Goal: Information Seeking & Learning: Compare options

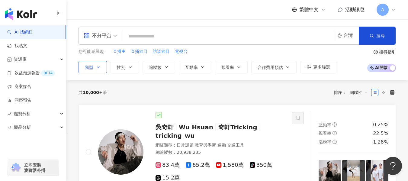
click at [94, 63] on button "類型" at bounding box center [93, 67] width 28 height 12
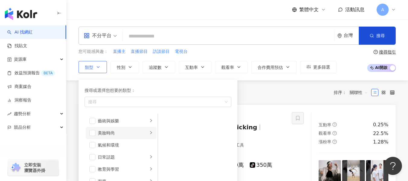
click at [96, 133] on li "美妝時尚" at bounding box center [121, 133] width 71 height 12
click at [92, 134] on span "button" at bounding box center [92, 133] width 6 height 6
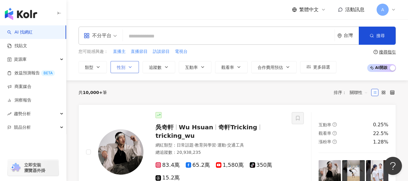
click at [126, 66] on button "性別" at bounding box center [125, 67] width 28 height 12
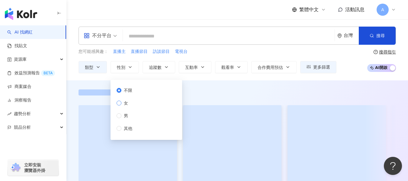
click at [121, 104] on span "女" at bounding box center [125, 103] width 9 height 7
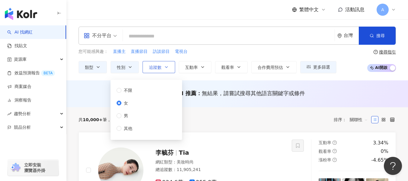
click at [171, 71] on button "追蹤數" at bounding box center [159, 67] width 33 height 12
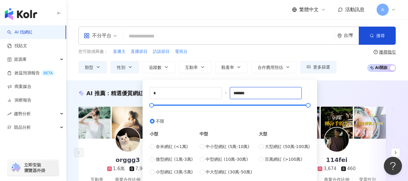
click at [226, 93] on div "* - ******* 不限 小型 奈米網紅 (<1萬) 微型網紅 (1萬-3萬) 小型網紅 (3萬-5萬) 中型 中小型網紅 (5萬-10萬) 中型網紅 (…" at bounding box center [230, 131] width 160 height 88
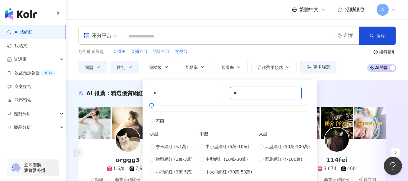
type input "*"
type input "****"
click at [354, 98] on div "AI 推薦 ： 精選優質網紅 orggg3 1.6萬 7,958 互動率 104% 商業合作比例 13.3% 受眾性別 男 玟 1.8萬 5,058 互動率 …" at bounding box center [237, 151] width 342 height 124
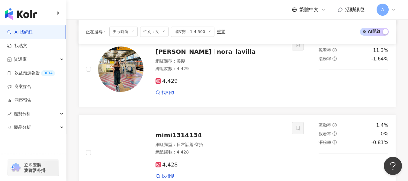
scroll to position [1027, 0]
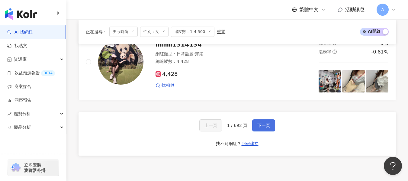
click at [265, 127] on span "下一頁" at bounding box center [263, 125] width 13 height 5
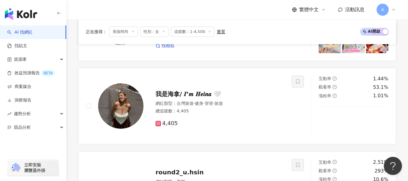
scroll to position [634, 0]
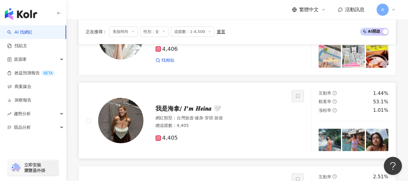
click at [249, 138] on div "4,405" at bounding box center [220, 138] width 129 height 7
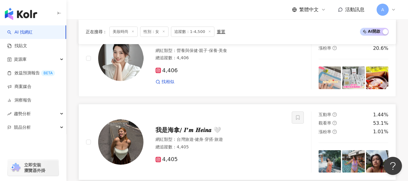
scroll to position [574, 0]
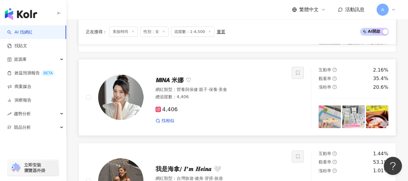
click at [212, 113] on div "4,406" at bounding box center [220, 109] width 129 height 7
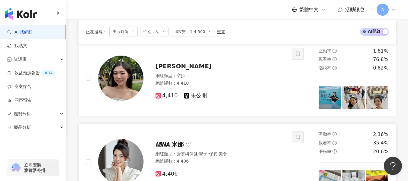
scroll to position [483, 0]
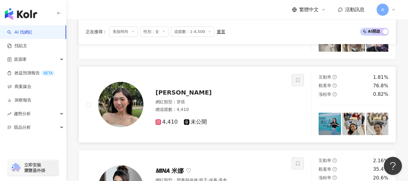
click at [245, 102] on div "網紅類型 ： 穿搭" at bounding box center [220, 102] width 129 height 6
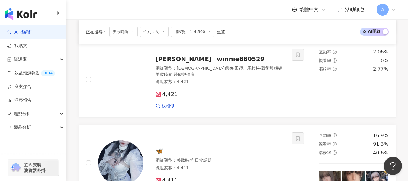
scroll to position [302, 0]
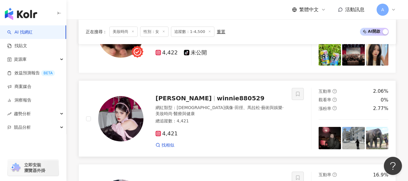
click at [235, 110] on span "田徑、馬拉松" at bounding box center [247, 107] width 25 height 5
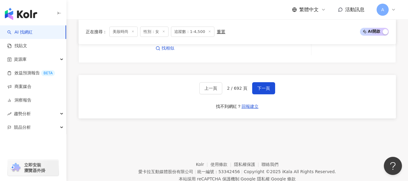
scroll to position [1053, 0]
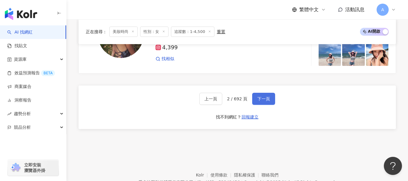
click at [264, 99] on span "下一頁" at bounding box center [263, 98] width 13 height 5
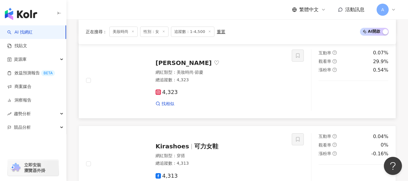
scroll to position [985, 0]
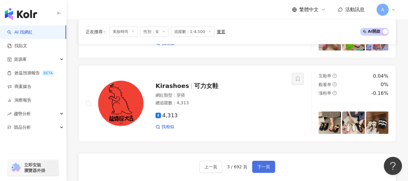
click at [258, 164] on span "下一頁" at bounding box center [263, 166] width 13 height 5
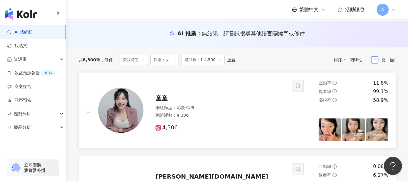
scroll to position [60, 0]
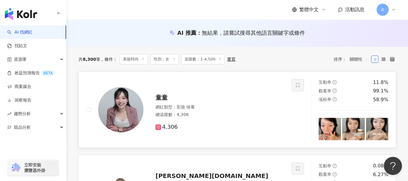
click at [208, 114] on div "總追蹤數 ： 4,306" at bounding box center [220, 115] width 129 height 6
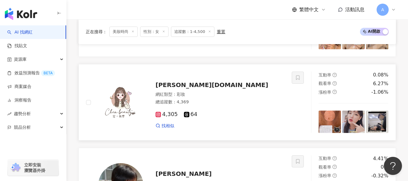
scroll to position [151, 0]
click at [244, 100] on div "總追蹤數 ： 4,369" at bounding box center [220, 102] width 129 height 6
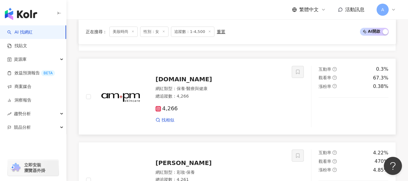
scroll to position [936, 0]
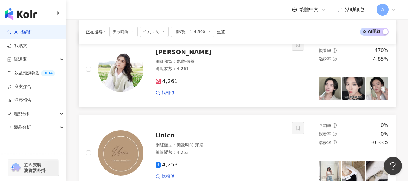
click at [218, 69] on div "總追蹤數 ： 4,261" at bounding box center [220, 69] width 129 height 6
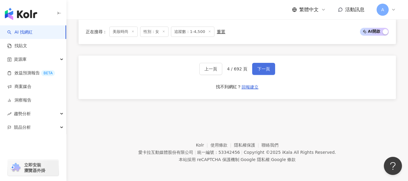
scroll to position [1053, 0]
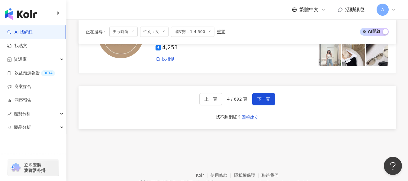
click at [263, 100] on span "下一頁" at bounding box center [263, 99] width 13 height 5
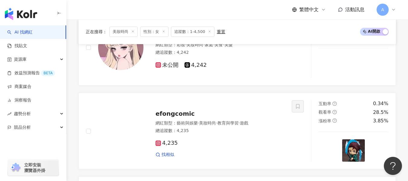
scroll to position [91, 0]
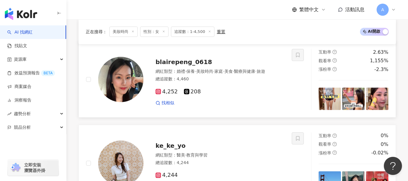
click at [222, 75] on div "網紅類型 ： 婚禮 · 保養 · 美妝時尚 · 家庭 · 美食 · 醫療與健康 · 旅遊" at bounding box center [220, 72] width 129 height 6
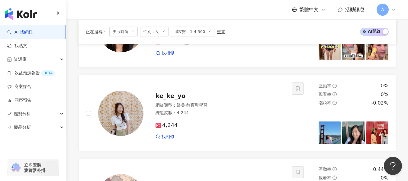
scroll to position [151, 0]
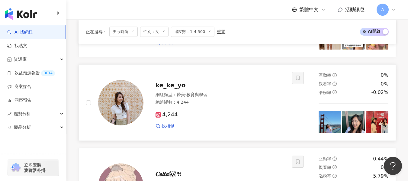
click at [203, 94] on span "教育與學習" at bounding box center [196, 94] width 21 height 5
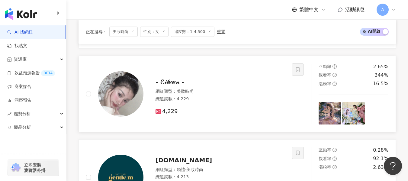
scroll to position [483, 0]
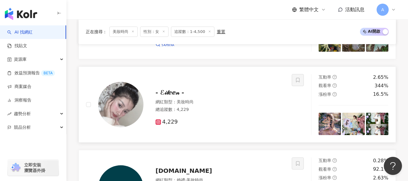
click at [254, 108] on div "總追蹤數 ： 4,229" at bounding box center [220, 110] width 129 height 6
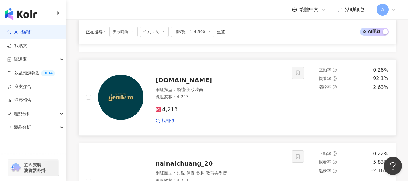
scroll to position [664, 0]
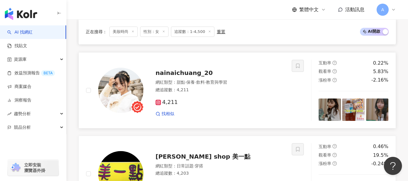
click at [253, 95] on div "4,211 找相似" at bounding box center [220, 105] width 129 height 22
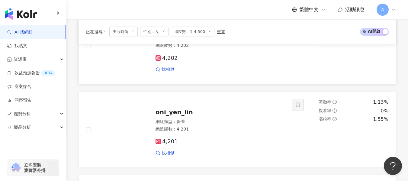
scroll to position [893, 0]
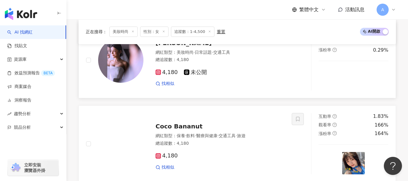
scroll to position [302, 0]
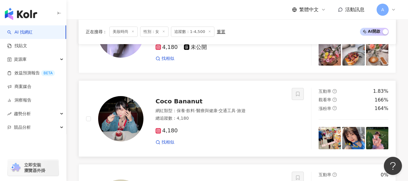
click at [262, 120] on div "總追蹤數 ： 4,180" at bounding box center [220, 118] width 129 height 6
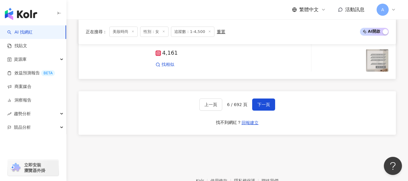
scroll to position [1023, 0]
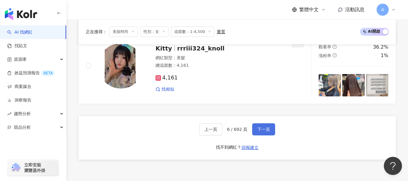
click at [263, 133] on button "下一頁" at bounding box center [263, 129] width 23 height 12
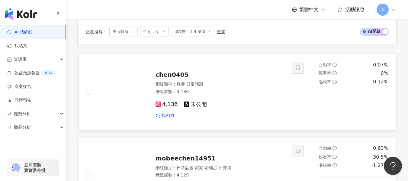
scroll to position [423, 0]
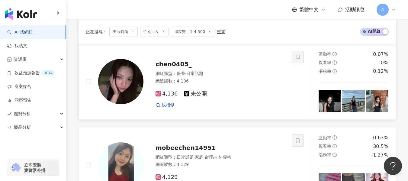
click at [221, 86] on div "4,136 未公開 找相似" at bounding box center [220, 97] width 129 height 22
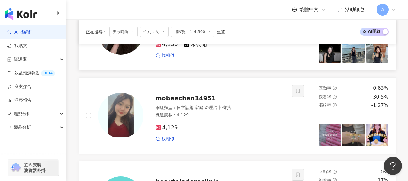
scroll to position [483, 0]
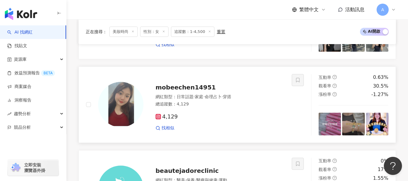
click at [247, 102] on div "總追蹤數 ： 4,129" at bounding box center [220, 104] width 129 height 6
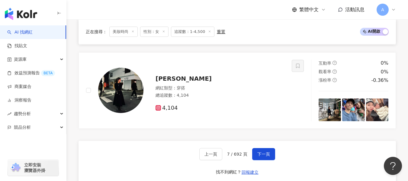
scroll to position [1057, 0]
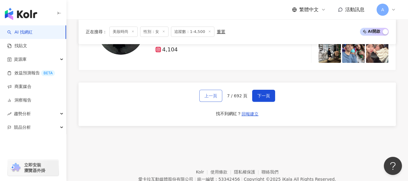
click at [217, 93] on span "上一頁" at bounding box center [210, 95] width 13 height 5
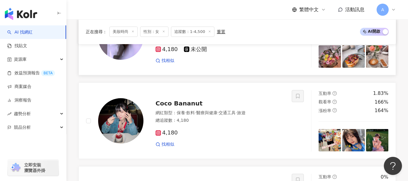
scroll to position [302, 0]
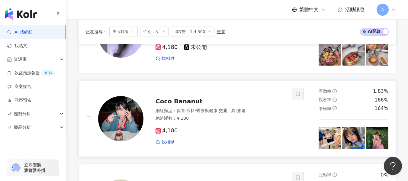
click at [192, 110] on span "飲料" at bounding box center [190, 110] width 8 height 5
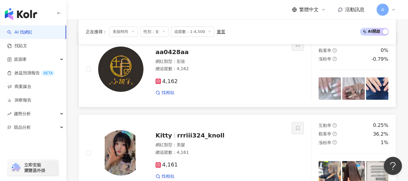
scroll to position [1027, 0]
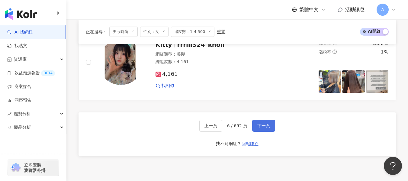
click at [268, 126] on span "下一頁" at bounding box center [263, 125] width 13 height 5
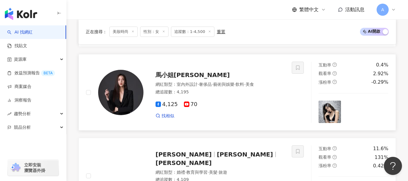
scroll to position [753, 0]
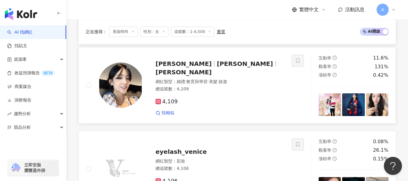
click at [241, 98] on div "4,109" at bounding box center [220, 101] width 129 height 7
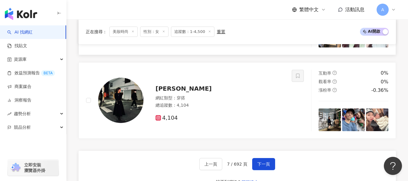
scroll to position [995, 0]
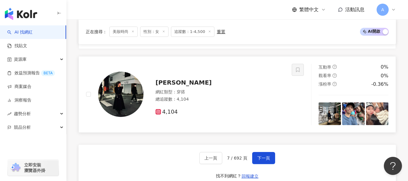
click at [248, 93] on div "網紅類型 ： 穿搭" at bounding box center [220, 92] width 129 height 6
click at [258, 153] on button "下一頁" at bounding box center [263, 158] width 23 height 12
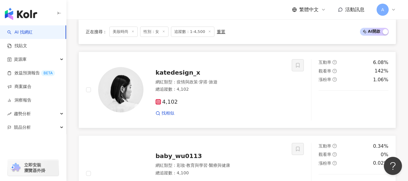
scroll to position [211, 0]
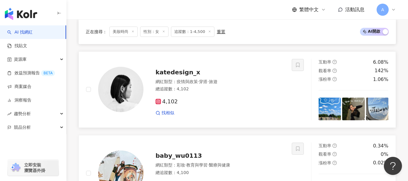
click at [243, 98] on div "4,102 找相似" at bounding box center [220, 105] width 129 height 22
click at [246, 83] on div "網紅類型 ： 疫情與政策 · 穿搭 · 旅遊" at bounding box center [220, 82] width 129 height 6
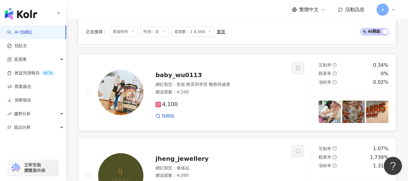
scroll to position [302, 0]
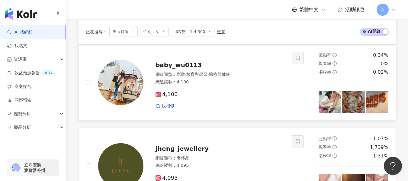
click at [229, 86] on div "網紅類型 ： 彩妝 · 教育與學習 · 醫療與健康 總追蹤數 ： 4,100" at bounding box center [220, 79] width 129 height 15
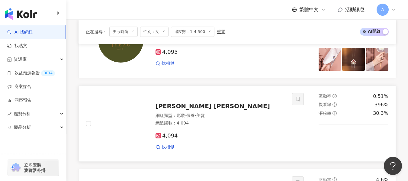
scroll to position [423, 0]
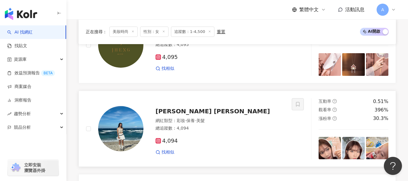
click at [225, 117] on div "Jenny Chen 網紅類型 ： 彩妝 · 保養 · 美髮 總追蹤數 ： 4,094 4,094 找相似" at bounding box center [213, 128] width 141 height 53
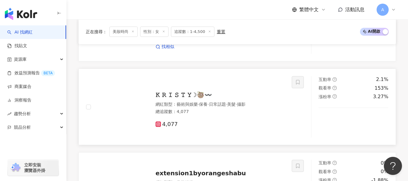
scroll to position [876, 0]
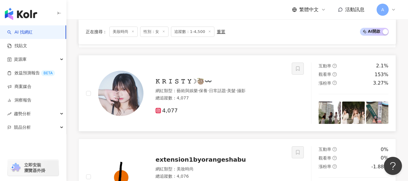
click at [207, 112] on div "4,077" at bounding box center [220, 111] width 129 height 7
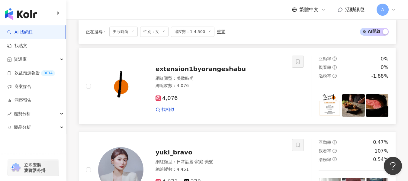
scroll to position [1057, 0]
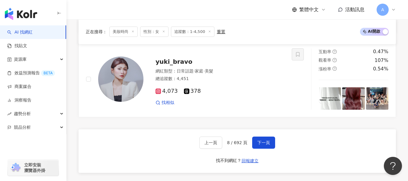
click at [249, 143] on div "上一頁 8 / 692 頁 下一頁" at bounding box center [237, 143] width 76 height 12
click at [256, 142] on button "下一頁" at bounding box center [263, 143] width 23 height 12
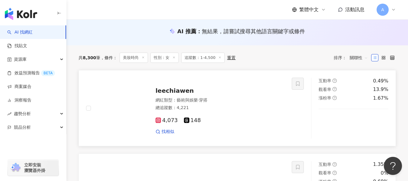
scroll to position [72, 0]
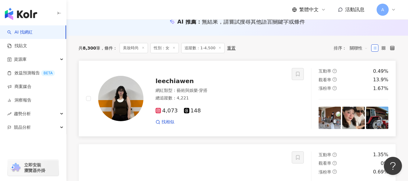
click at [207, 91] on span "穿搭" at bounding box center [203, 90] width 8 height 5
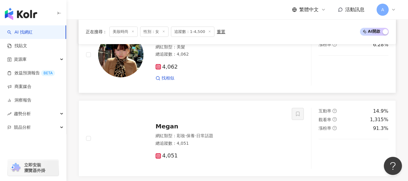
scroll to position [615, 0]
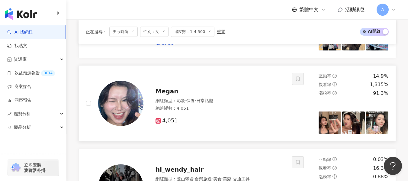
click at [256, 106] on div "總追蹤數 ： 4,051" at bounding box center [220, 108] width 129 height 6
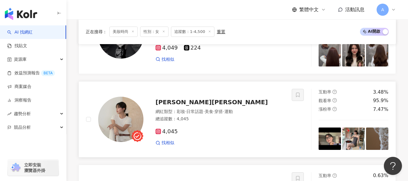
scroll to position [796, 0]
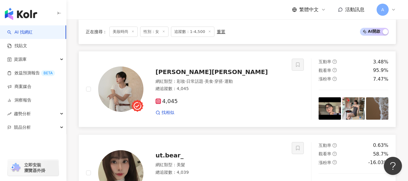
click at [212, 92] on div "總追蹤數 ： 4,045" at bounding box center [220, 89] width 129 height 6
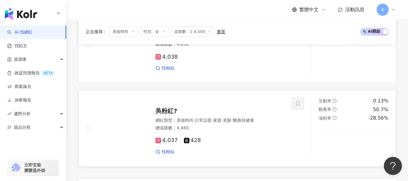
scroll to position [1038, 0]
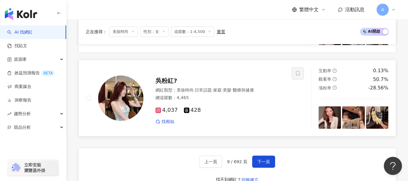
click at [238, 98] on div "總追蹤數 ： 4,465" at bounding box center [220, 98] width 129 height 6
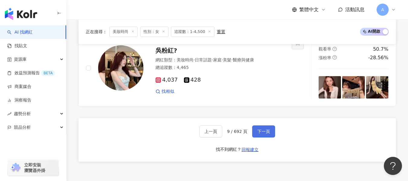
click at [258, 127] on button "下一頁" at bounding box center [263, 131] width 23 height 12
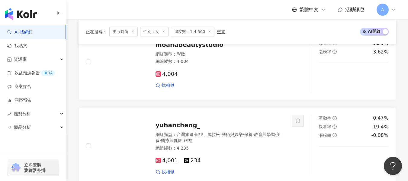
scroll to position [1027, 0]
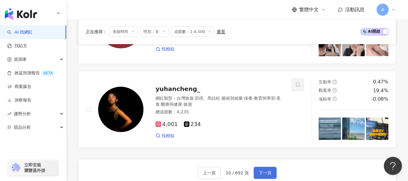
click at [268, 173] on span "下一頁" at bounding box center [265, 172] width 13 height 5
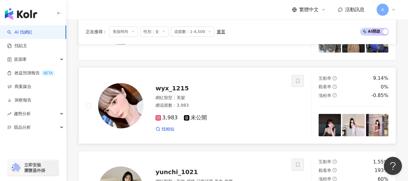
scroll to position [494, 0]
click at [226, 103] on div "總追蹤數 ： 3,983" at bounding box center [220, 105] width 129 height 6
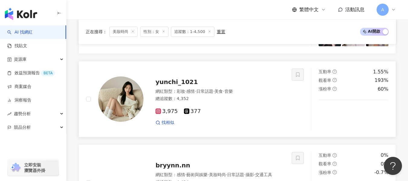
scroll to position [585, 0]
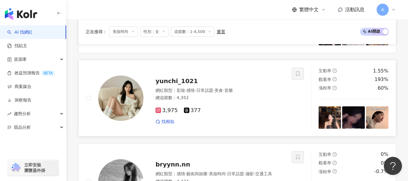
click at [222, 103] on div "3,975 377 找相似" at bounding box center [220, 113] width 129 height 22
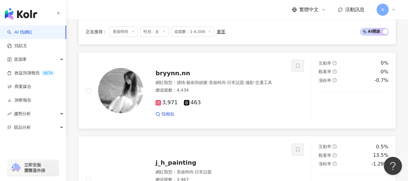
scroll to position [706, 0]
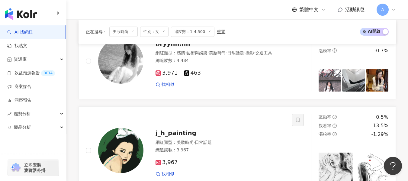
click at [231, 64] on div "總追蹤數 ： 4,434" at bounding box center [220, 61] width 129 height 6
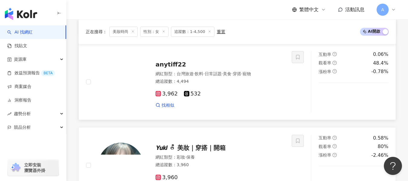
scroll to position [978, 0]
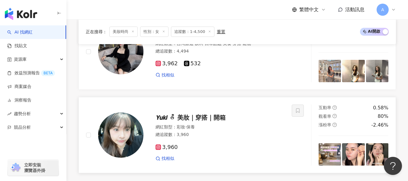
click at [243, 137] on div "總追蹤數 ： 3,960" at bounding box center [220, 135] width 129 height 6
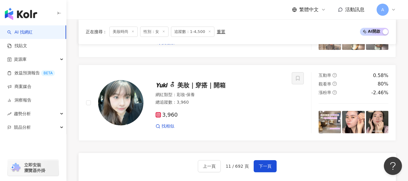
scroll to position [1068, 0]
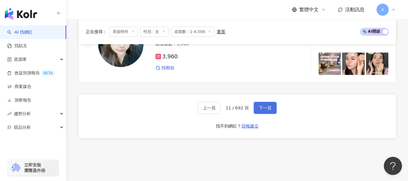
click at [261, 108] on span "下一頁" at bounding box center [265, 107] width 13 height 5
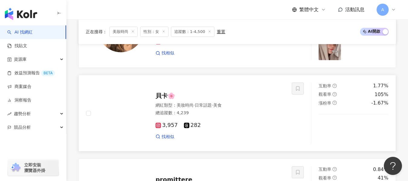
scroll to position [151, 0]
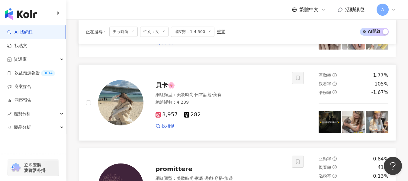
click at [228, 108] on div "3,957 282 找相似" at bounding box center [220, 118] width 129 height 22
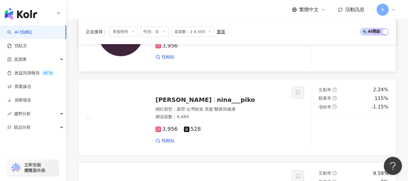
scroll to position [332, 0]
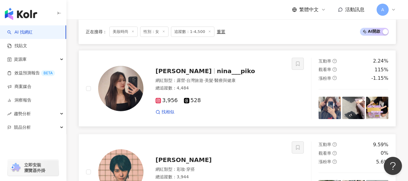
click at [204, 83] on span "·" at bounding box center [203, 80] width 1 height 5
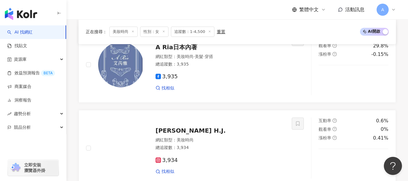
scroll to position [997, 0]
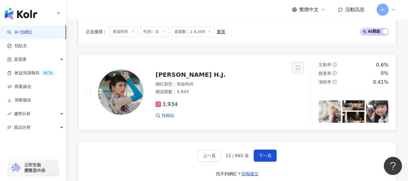
click at [261, 91] on div "總追蹤數 ： 3,934" at bounding box center [220, 92] width 129 height 6
click at [268, 157] on span "下一頁" at bounding box center [265, 155] width 13 height 5
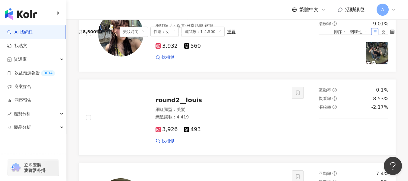
scroll to position [78, 0]
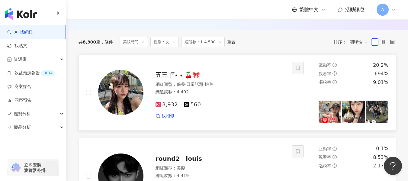
click at [245, 94] on div "總追蹤數 ： 4,492" at bounding box center [220, 92] width 129 height 6
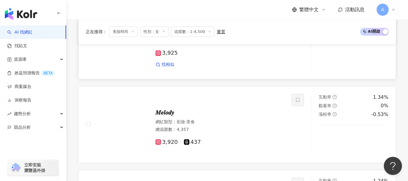
scroll to position [410, 0]
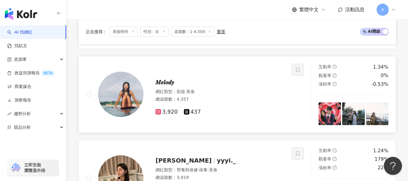
click at [204, 96] on div "網紅類型 ： 彩妝 · 美食 總追蹤數 ： 4,357" at bounding box center [220, 96] width 129 height 15
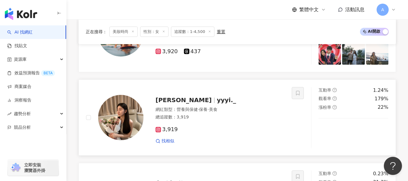
scroll to position [500, 0]
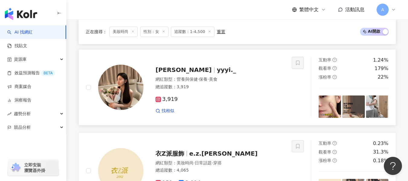
click at [252, 92] on div "3,919 找相似" at bounding box center [220, 102] width 129 height 22
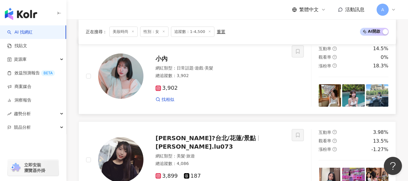
scroll to position [863, 0]
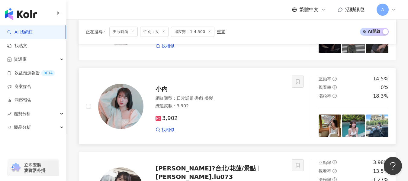
click at [271, 100] on div "網紅類型 ： 日常話題 · 遊戲 · 美髮" at bounding box center [220, 98] width 129 height 6
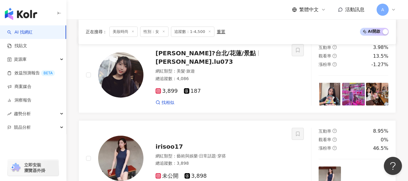
scroll to position [1014, 0]
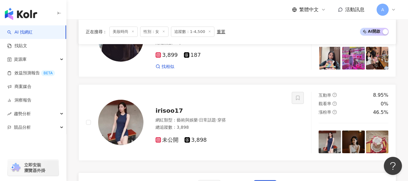
drag, startPoint x: 267, startPoint y: 160, endPoint x: 266, endPoint y: 156, distance: 4.2
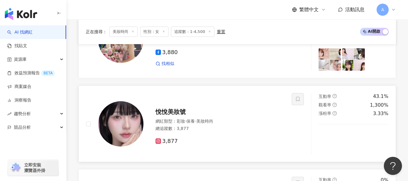
scroll to position [876, 0]
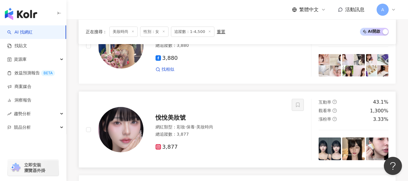
click at [211, 119] on div "悅悅美妝號" at bounding box center [220, 117] width 129 height 8
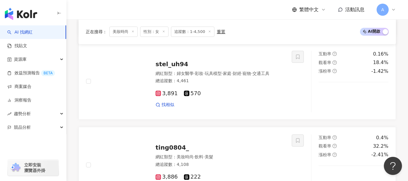
scroll to position [393, 0]
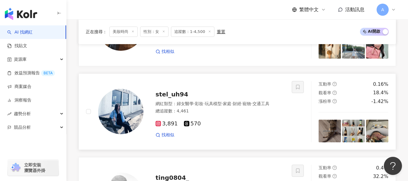
click at [222, 105] on div "網紅類型 ： 婦女醫學 · 彩妝 · 玩具模型 · 家庭 · 財經 · 寵物 · 交通工具" at bounding box center [220, 104] width 129 height 6
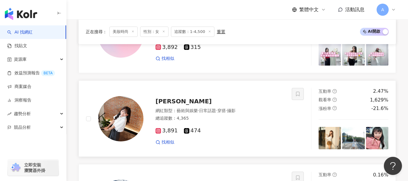
click at [254, 124] on div "3,891 474 找相似" at bounding box center [220, 134] width 129 height 22
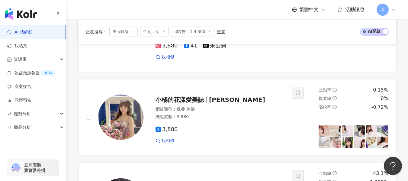
scroll to position [966, 0]
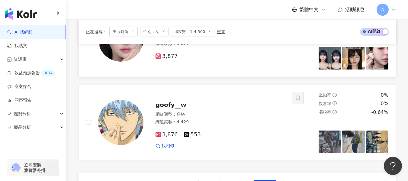
click at [265, 62] on link "悅悅美妝號 網紅類型 ： 彩妝 · 保養 · 美妝時尚 總追蹤數 ： 3,877 3,877 互動率 43.1% 觀看率 1,300% 漲粉率 3.33%" at bounding box center [237, 39] width 317 height 76
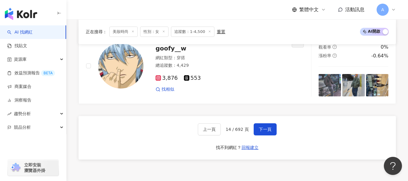
scroll to position [1023, 0]
click at [263, 130] on span "下一頁" at bounding box center [265, 129] width 13 height 5
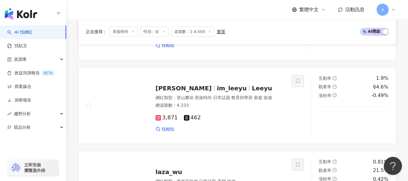
scroll to position [147, 0]
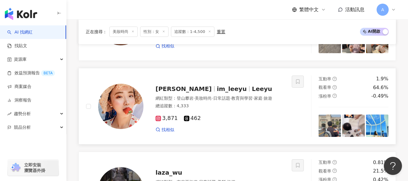
click at [256, 109] on div "總追蹤數 ： 4,333" at bounding box center [220, 106] width 129 height 6
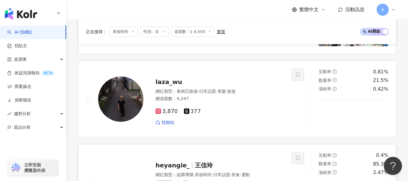
scroll to position [329, 0]
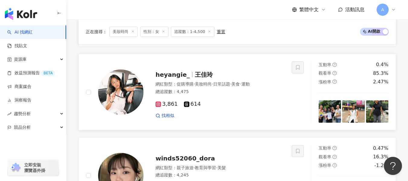
click at [230, 93] on div "總追蹤數 ： 4,475" at bounding box center [220, 92] width 129 height 6
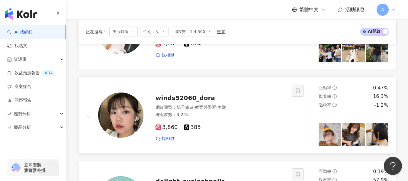
click at [218, 119] on div "3,860 385 找相似" at bounding box center [220, 130] width 129 height 22
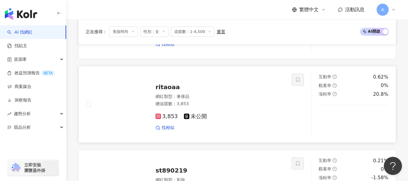
scroll to position [570, 0]
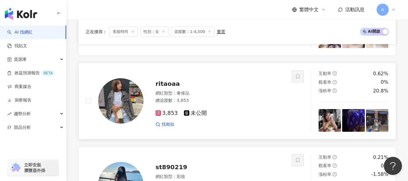
drag, startPoint x: 225, startPoint y: 105, endPoint x: 221, endPoint y: 99, distance: 7.2
click at [225, 105] on div "3,853 未公開 找相似" at bounding box center [220, 116] width 129 height 22
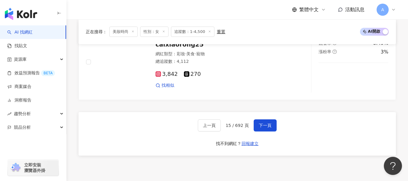
scroll to position [1084, 0]
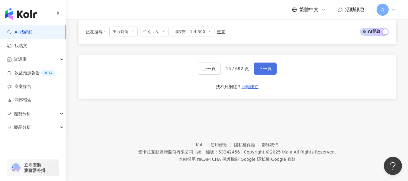
click at [264, 69] on span "下一頁" at bounding box center [265, 68] width 13 height 5
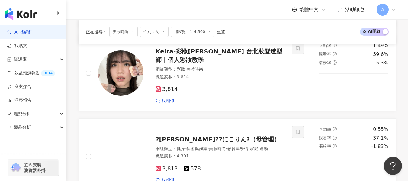
scroll to position [902, 0]
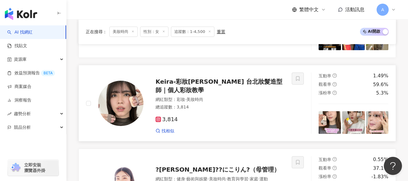
click at [227, 103] on div "網紅類型 ： 彩妝 · 美妝時尚 總追蹤數 ： 3,814" at bounding box center [220, 104] width 129 height 15
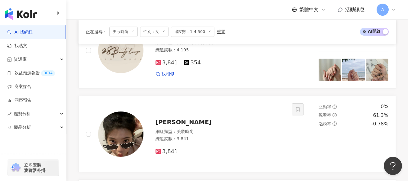
scroll to position [117, 0]
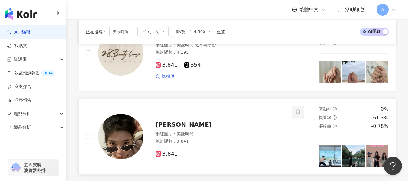
click at [219, 121] on div "靚靚" at bounding box center [220, 124] width 129 height 8
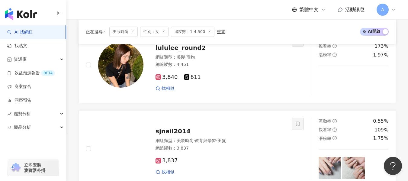
scroll to position [1057, 0]
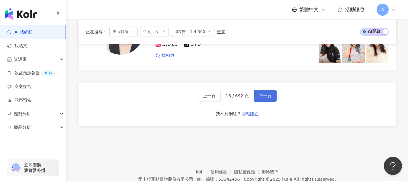
click at [255, 93] on button "下一頁" at bounding box center [265, 96] width 23 height 12
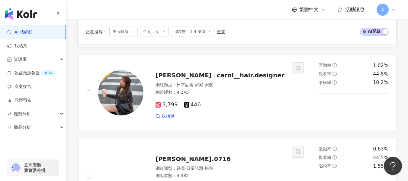
scroll to position [651, 0]
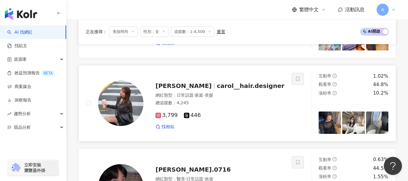
click at [252, 112] on div "3,799 446" at bounding box center [220, 115] width 129 height 7
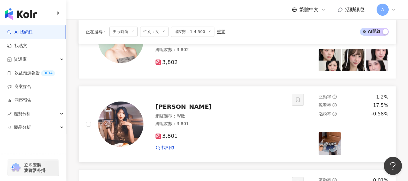
scroll to position [470, 0]
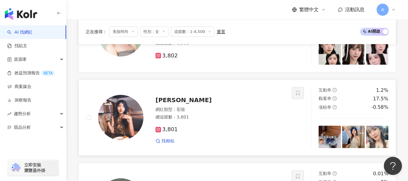
click at [214, 117] on div "總追蹤數 ： 3,801" at bounding box center [220, 117] width 129 height 6
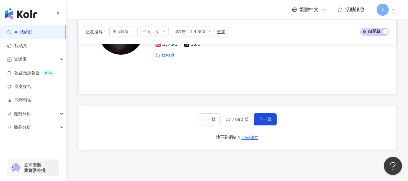
scroll to position [1104, 0]
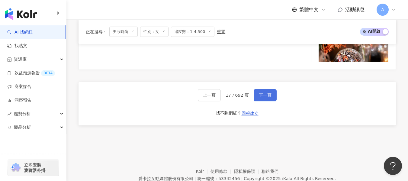
click at [260, 96] on span "下一頁" at bounding box center [265, 95] width 13 height 5
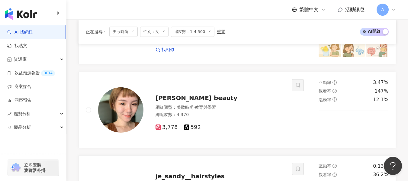
scroll to position [322, 0]
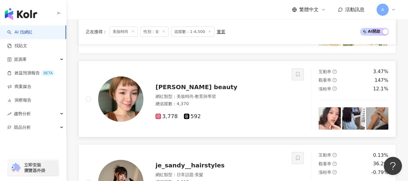
click at [224, 105] on div "總追蹤數 ： 4,370" at bounding box center [220, 104] width 129 height 6
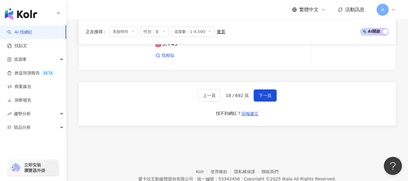
scroll to position [1077, 0]
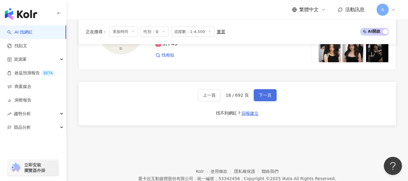
click at [262, 96] on span "下一頁" at bounding box center [265, 95] width 13 height 5
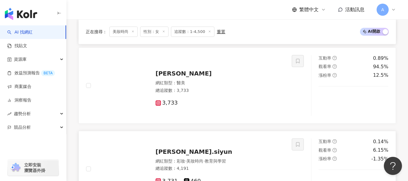
scroll to position [483, 0]
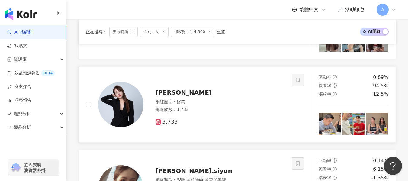
click at [230, 109] on div "總追蹤數 ： 3,733" at bounding box center [220, 110] width 129 height 6
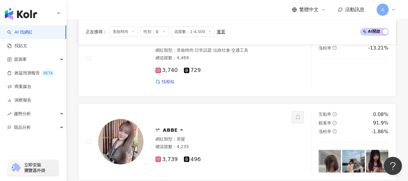
scroll to position [302, 0]
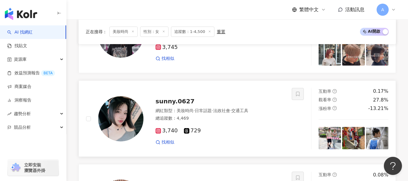
click at [248, 130] on div "3,740 729" at bounding box center [220, 130] width 129 height 7
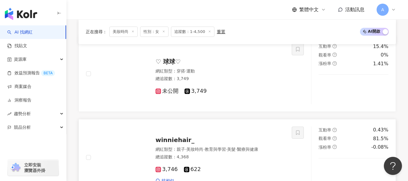
scroll to position [1027, 0]
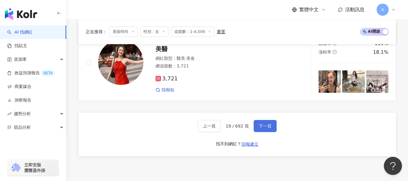
click at [261, 124] on span "下一頁" at bounding box center [265, 126] width 13 height 5
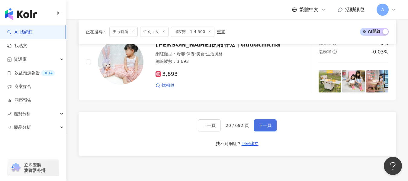
click at [262, 130] on button "下一頁" at bounding box center [265, 125] width 23 height 12
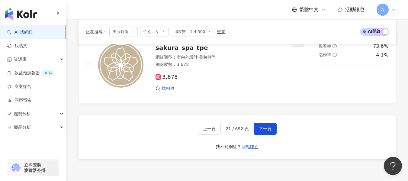
scroll to position [1086, 0]
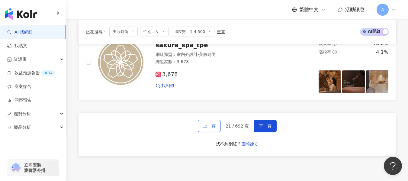
click at [207, 127] on span "上一頁" at bounding box center [209, 126] width 13 height 5
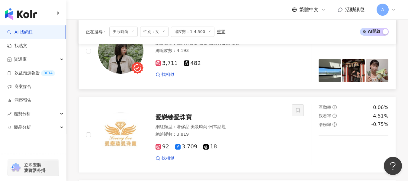
scroll to position [393, 0]
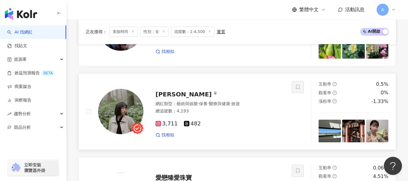
click at [248, 123] on div "3,711 482" at bounding box center [220, 124] width 129 height 7
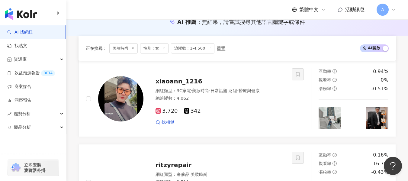
scroll to position [997, 0]
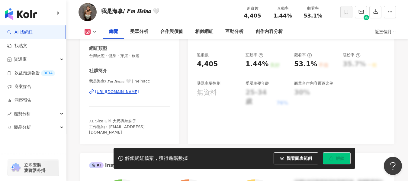
scroll to position [91, 0]
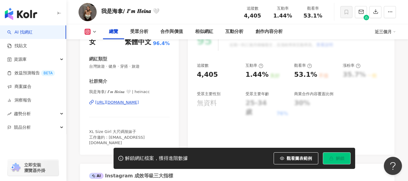
click at [139, 101] on div "https://www.instagram.com/heinacc/" at bounding box center [117, 102] width 44 height 5
drag, startPoint x: 274, startPoint y: 16, endPoint x: 293, endPoint y: 18, distance: 19.1
click at [293, 18] on div "1.44%" at bounding box center [282, 16] width 23 height 6
copy span "1.44%"
click at [209, 17] on div "我是海拿/ 𝑰’𝒎 𝑯𝒆𝒊𝒏𝒂 🤍 追蹤數 4,405 互動率 1.44% 觀看率 53.1%" at bounding box center [237, 12] width 342 height 24
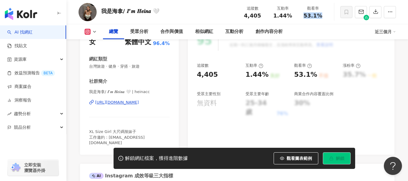
drag, startPoint x: 306, startPoint y: 16, endPoint x: 320, endPoint y: 17, distance: 14.2
click at [320, 17] on div "53.1%" at bounding box center [312, 16] width 23 height 6
copy span "53.1%"
click at [195, 10] on div "我是海拿/ 𝑰’𝒎 𝑯𝒆𝒊𝒏𝒂 🤍 追蹤數 4,405 互動率 1.44% 觀看率 53.1%" at bounding box center [237, 12] width 342 height 24
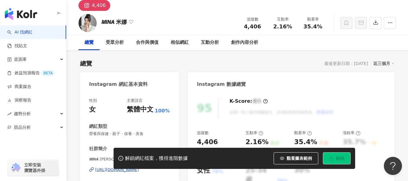
scroll to position [30, 0]
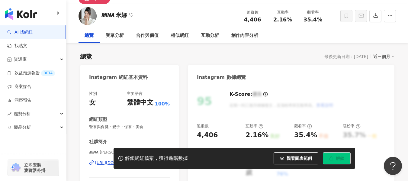
click at [138, 160] on div "https://www.instagram.com/mina_820602/" at bounding box center [117, 162] width 44 height 5
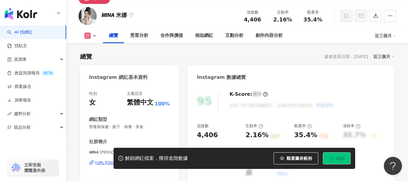
scroll to position [91, 0]
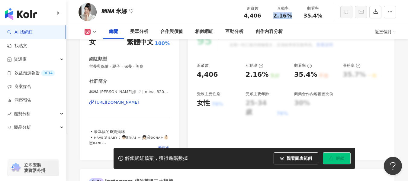
drag, startPoint x: 272, startPoint y: 18, endPoint x: 291, endPoint y: 16, distance: 18.8
click at [291, 16] on div "2.16%" at bounding box center [282, 16] width 23 height 6
copy span "2.16%"
drag, startPoint x: 304, startPoint y: 14, endPoint x: 322, endPoint y: 15, distance: 18.1
click at [322, 15] on div "35.4%" at bounding box center [312, 16] width 23 height 6
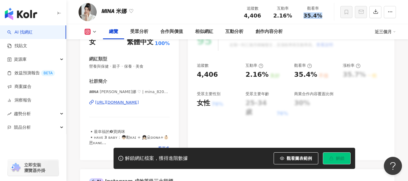
copy span "35.4%"
click at [289, 27] on div "總覽 受眾分析 合作與價值 相似網紅 互動分析 創作內容分析" at bounding box center [239, 31] width 272 height 15
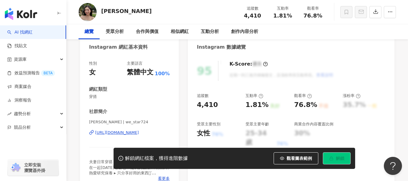
click at [111, 133] on div "[URL][DOMAIN_NAME]" at bounding box center [117, 132] width 44 height 5
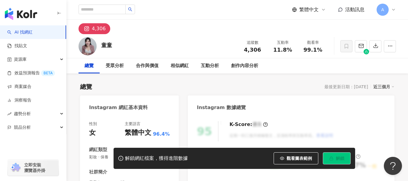
scroll to position [60, 0]
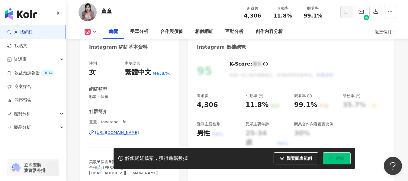
click at [139, 132] on div "https://www.instagram.com/tonetone_life/" at bounding box center [117, 132] width 44 height 5
drag, startPoint x: 272, startPoint y: 17, endPoint x: 289, endPoint y: 14, distance: 18.0
click at [289, 14] on div "11.8%" at bounding box center [282, 16] width 23 height 6
copy span "11.8%"
click at [220, 15] on div "童童 追蹤數 4,306 互動率 11.8% 觀看率 99.1%" at bounding box center [237, 12] width 342 height 24
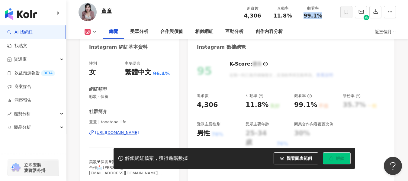
drag, startPoint x: 303, startPoint y: 15, endPoint x: 322, endPoint y: 16, distance: 19.3
click at [322, 16] on div "99.1%" at bounding box center [312, 16] width 23 height 6
copy span "99.1%"
click at [158, 3] on div "童童 追蹤數 4,306 互動率 11.8% 觀看率 99.1%" at bounding box center [237, 12] width 342 height 24
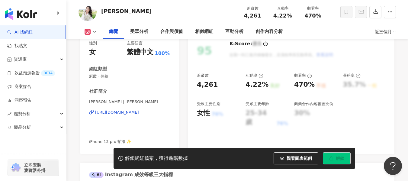
scroll to position [121, 0]
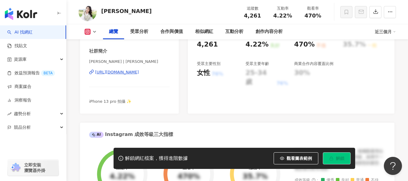
click at [137, 72] on div "https://www.instagram.com/allison_lily_zuo/" at bounding box center [117, 71] width 44 height 5
drag, startPoint x: 272, startPoint y: 18, endPoint x: 291, endPoint y: 17, distance: 19.1
click at [291, 17] on div "4.22%" at bounding box center [282, 16] width 23 height 6
copy span "4.22%"
click at [305, 17] on div "470%" at bounding box center [312, 16] width 23 height 6
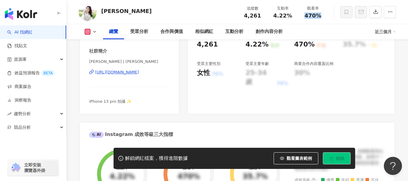
drag, startPoint x: 305, startPoint y: 17, endPoint x: 318, endPoint y: 14, distance: 13.2
click at [318, 14] on div "470%" at bounding box center [312, 16] width 23 height 6
copy span "470%"
click at [182, 11] on div "Allison 追蹤數 4,261 互動率 4.22% 觀看率 470%" at bounding box center [237, 12] width 342 height 24
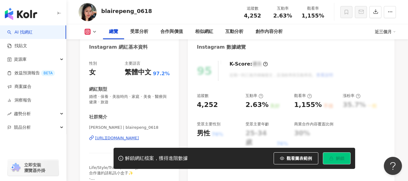
click at [114, 137] on div "[URL][DOMAIN_NAME]" at bounding box center [117, 137] width 44 height 5
drag, startPoint x: 272, startPoint y: 17, endPoint x: 290, endPoint y: 18, distance: 18.2
click at [290, 18] on div "2.63%" at bounding box center [282, 16] width 23 height 6
copy span "2.63%"
drag, startPoint x: 302, startPoint y: 18, endPoint x: 324, endPoint y: 18, distance: 21.7
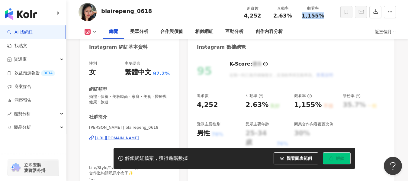
click at [324, 18] on div "1,155%" at bounding box center [312, 16] width 23 height 6
copy span "1,155%"
click at [199, 16] on div "blairepeng_0618 追蹤數 4,252 互動率 2.63% 觀看率 1,155%" at bounding box center [237, 12] width 342 height 24
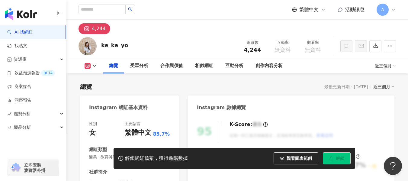
scroll to position [91, 0]
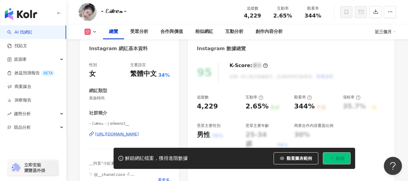
scroll to position [60, 0]
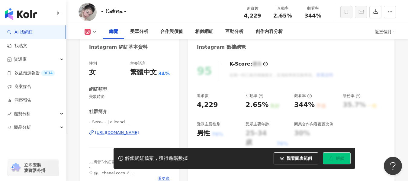
click at [121, 133] on div "https://www.instagram.com/eileencl__/" at bounding box center [117, 132] width 44 height 5
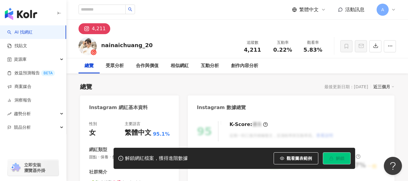
click at [123, 115] on div "性別 女 主要語言 繁體中文 95.1% 網紅類型 甜點 · 保養 · 飲料 · 教育與學習 社群簡介 🌱🪴 小精寧🌸🌺 | nainaichuang_20 …" at bounding box center [129, 183] width 99 height 136
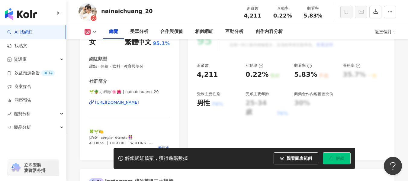
click at [123, 103] on div "https://www.instagram.com/nainaichuang_20/" at bounding box center [117, 102] width 44 height 5
drag, startPoint x: 271, startPoint y: 17, endPoint x: 289, endPoint y: 16, distance: 18.1
click at [289, 16] on div "互動率 0.22%" at bounding box center [283, 11] width 30 height 13
copy span "0.22%"
click at [299, 16] on div "觀看率 5.83%" at bounding box center [313, 11] width 30 height 13
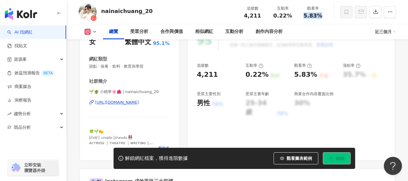
drag, startPoint x: 302, startPoint y: 16, endPoint x: 320, endPoint y: 17, distance: 17.9
click at [320, 17] on div "觀看率 5.83%" at bounding box center [313, 11] width 30 height 13
copy span "5.83%"
click at [297, 13] on div "互動率 0.22%" at bounding box center [283, 11] width 30 height 13
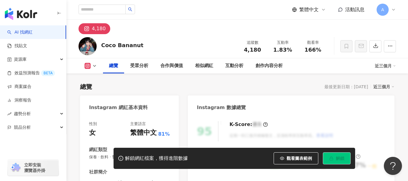
scroll to position [91, 0]
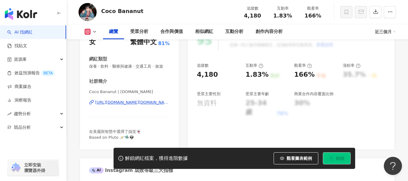
drag, startPoint x: 135, startPoint y: 108, endPoint x: 270, endPoint y: 0, distance: 172.6
click at [135, 105] on div "[URL][DOMAIN_NAME][DOMAIN_NAME]" at bounding box center [132, 102] width 75 height 5
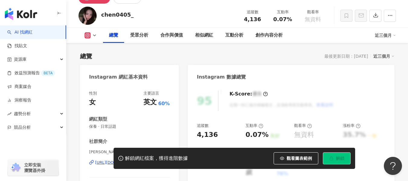
scroll to position [60, 0]
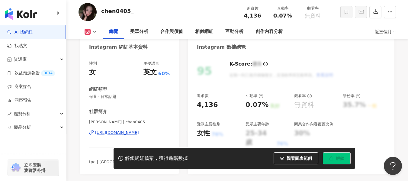
click at [131, 133] on div "https://www.instagram.com/chen0405_/" at bounding box center [117, 132] width 44 height 5
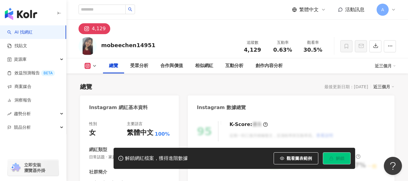
scroll to position [91, 0]
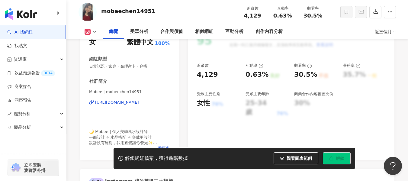
click at [128, 104] on div "https://www.instagram.com/mobeechen14951/" at bounding box center [117, 102] width 44 height 5
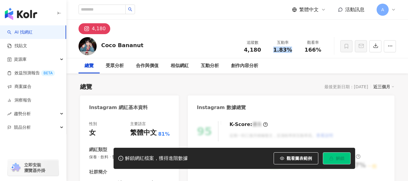
drag, startPoint x: 286, startPoint y: 50, endPoint x: 292, endPoint y: 50, distance: 6.0
click at [292, 50] on div "1.83%" at bounding box center [282, 50] width 23 height 6
click at [266, 86] on div "總覽 最後更新日期：[DATE] 近三個月" at bounding box center [237, 86] width 314 height 8
drag, startPoint x: 270, startPoint y: 49, endPoint x: 292, endPoint y: 52, distance: 22.2
click at [292, 52] on div "互動率 1.83%" at bounding box center [283, 46] width 30 height 13
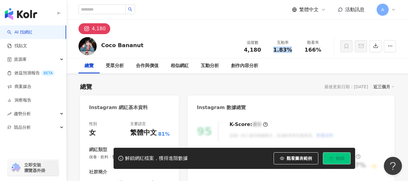
copy span "1.83%"
drag, startPoint x: 313, startPoint y: 54, endPoint x: 319, endPoint y: 55, distance: 6.4
click at [319, 55] on div "追蹤數 4,180 互動率 1.83% 觀看率 166%" at bounding box center [282, 46] width 91 height 18
click at [322, 50] on div "166%" at bounding box center [312, 50] width 23 height 6
drag, startPoint x: 322, startPoint y: 50, endPoint x: 303, endPoint y: 52, distance: 18.9
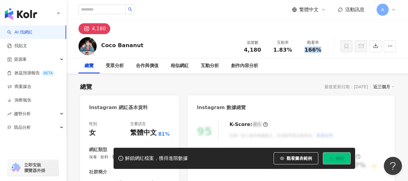
click at [303, 52] on div "166%" at bounding box center [312, 50] width 23 height 6
copy span "166%"
click at [191, 35] on div "Coco Bananut 追蹤數 4,180 互動率 1.83% 觀看率 166%" at bounding box center [237, 46] width 342 height 24
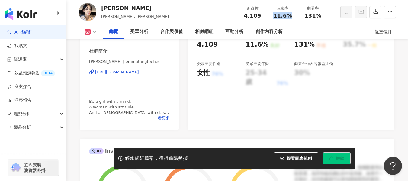
drag, startPoint x: 278, startPoint y: 15, endPoint x: 291, endPoint y: 17, distance: 13.1
click at [291, 17] on div "11.6%" at bounding box center [282, 16] width 23 height 6
copy span "11.6%"
drag, startPoint x: 306, startPoint y: 15, endPoint x: 320, endPoint y: 15, distance: 13.9
click at [320, 15] on div "131%" at bounding box center [312, 16] width 23 height 6
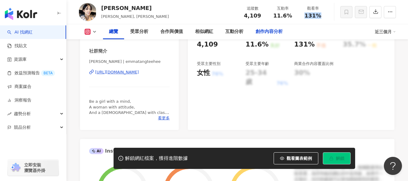
copy span "131%"
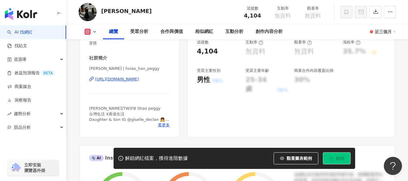
scroll to position [121, 0]
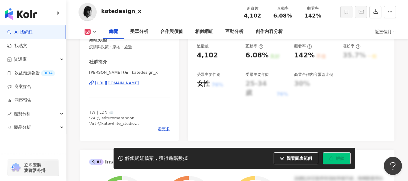
scroll to position [121, 0]
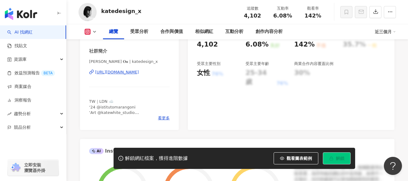
click at [133, 74] on div "[URL][DOMAIN_NAME]" at bounding box center [117, 71] width 44 height 5
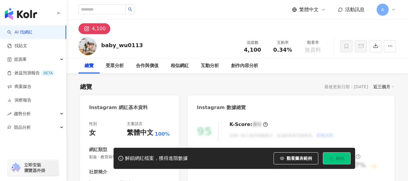
scroll to position [91, 0]
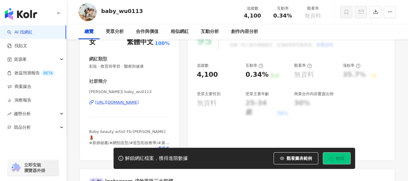
click at [134, 104] on div "[URL][DOMAIN_NAME]" at bounding box center [117, 102] width 44 height 5
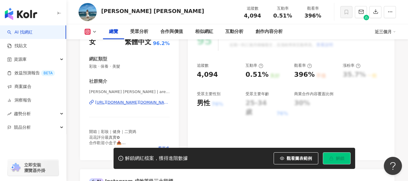
click at [137, 104] on div "https://www.instagram.com/are_je.pi/" at bounding box center [132, 102] width 75 height 5
drag, startPoint x: 274, startPoint y: 15, endPoint x: 291, endPoint y: 16, distance: 17.2
click at [291, 16] on div "0.51%" at bounding box center [282, 16] width 23 height 6
copy span "0.51%"
click at [298, 20] on div "追蹤數 4,094 互動率 0.51% 觀看率 396%" at bounding box center [282, 12] width 91 height 18
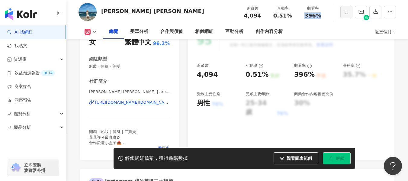
drag, startPoint x: 305, startPoint y: 15, endPoint x: 320, endPoint y: 16, distance: 14.8
click at [320, 16] on div "396%" at bounding box center [312, 16] width 23 height 6
copy span "396%"
click at [191, 18] on div "Jenny Chen 追蹤數 4,094 互動率 0.51% 觀看率 396%" at bounding box center [237, 12] width 342 height 24
drag, startPoint x: 271, startPoint y: 17, endPoint x: 289, endPoint y: 16, distance: 18.1
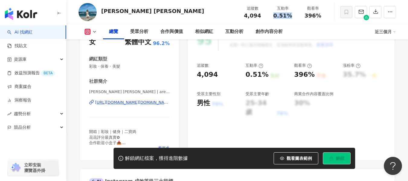
click at [289, 16] on div "0.51%" at bounding box center [282, 16] width 23 height 6
copy span "0.51%"
click at [298, 16] on div "觀看率 396%" at bounding box center [313, 11] width 30 height 13
drag, startPoint x: 305, startPoint y: 16, endPoint x: 321, endPoint y: 16, distance: 15.7
click at [321, 16] on div "396%" at bounding box center [312, 16] width 23 height 6
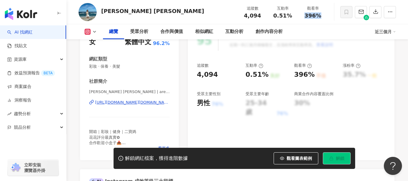
copy span "396%"
click at [183, 16] on div "Jenny Chen 追蹤數 4,094 互動率 0.51% 觀看率 396%" at bounding box center [237, 12] width 342 height 24
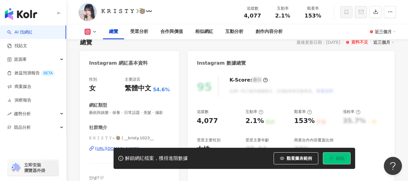
scroll to position [60, 0]
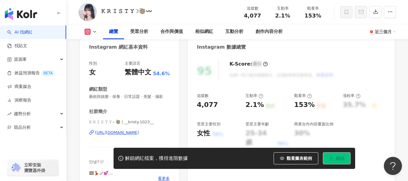
click at [106, 135] on div "https://www.instagram.com/__kristy.1023__/" at bounding box center [117, 132] width 44 height 5
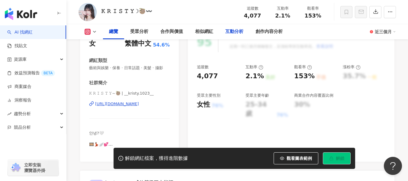
scroll to position [91, 0]
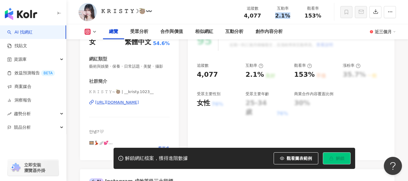
drag, startPoint x: 271, startPoint y: 17, endPoint x: 288, endPoint y: 18, distance: 16.9
click at [288, 18] on div "互動率 2.1%" at bounding box center [283, 11] width 30 height 13
copy span "2.1%"
click at [295, 14] on div "互動率 2.1%" at bounding box center [283, 11] width 30 height 13
drag, startPoint x: 305, startPoint y: 16, endPoint x: 322, endPoint y: 14, distance: 16.7
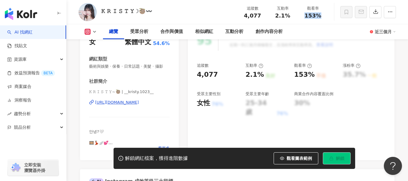
click at [321, 15] on div "153%" at bounding box center [312, 16] width 23 height 6
copy span "153%"
click div "𝙺 𝚁 𝙸 𝚂 𝚃 𝚈☽🦥〰️ 追蹤數 4,077 互動率 2.1% 觀看率 153%"
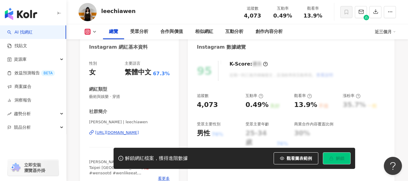
click at [133, 103] on div "性別 女 主要語言 繁體中文 67.3% 網紅類型 藝術與娛樂 · 穿搭 社群簡介 [PERSON_NAME] | leechiawen [URL][DOMA…" at bounding box center [129, 121] width 81 height 121
click at [132, 130] on div "[URL][DOMAIN_NAME]" at bounding box center [117, 132] width 44 height 5
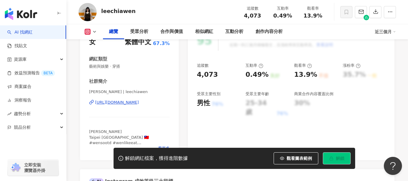
drag, startPoint x: 287, startPoint y: 18, endPoint x: 291, endPoint y: 18, distance: 4.6
click at [291, 18] on div "0.49%" at bounding box center [282, 16] width 23 height 6
drag, startPoint x: 269, startPoint y: 19, endPoint x: 292, endPoint y: 19, distance: 22.7
click at [292, 19] on div "追蹤數 4,073 互動率 0.49% 觀看率 13.9%" at bounding box center [282, 12] width 91 height 18
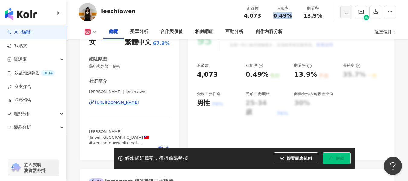
copy span "0.49%"
drag, startPoint x: 303, startPoint y: 17, endPoint x: 330, endPoint y: 16, distance: 26.6
click at [330, 16] on div "leechiawen 追蹤數 4,073 互動率 0.49% 觀看率 13.9%" at bounding box center [237, 12] width 342 height 24
copy span "13.9%"
click at [323, 21] on div "leechiawen 追蹤數 4,073 互動率 0.49% 觀看率 13.9%" at bounding box center [237, 12] width 342 height 24
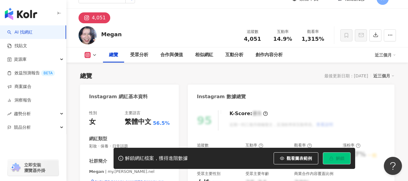
scroll to position [60, 0]
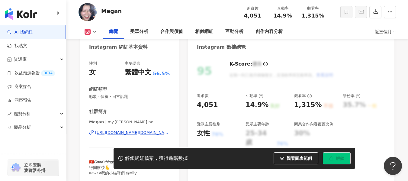
click at [117, 133] on div "[URL][DOMAIN_NAME][DOMAIN_NAME][PERSON_NAME]" at bounding box center [132, 132] width 75 height 5
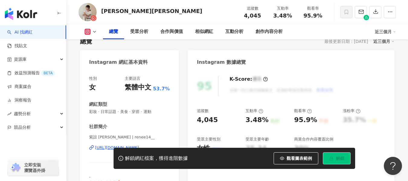
scroll to position [60, 0]
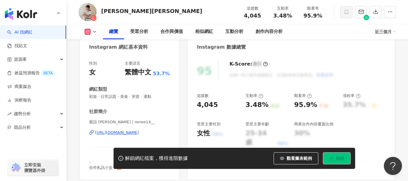
click at [125, 133] on div "[URL][DOMAIN_NAME]" at bounding box center [117, 132] width 44 height 5
drag, startPoint x: 273, startPoint y: 14, endPoint x: 291, endPoint y: 15, distance: 17.8
click at [291, 15] on div "3.48%" at bounding box center [282, 16] width 23 height 6
copy span "3.48%"
drag, startPoint x: 305, startPoint y: 16, endPoint x: 321, endPoint y: 17, distance: 16.1
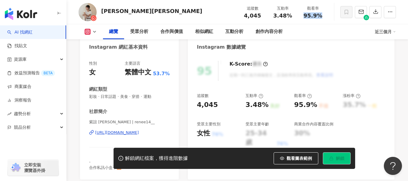
click at [321, 17] on span "95.9%" at bounding box center [313, 16] width 19 height 6
copy span "95.9%"
click at [163, 11] on div "[PERSON_NAME]Tzu Yi 追蹤數 4,045 互動率 3.48% 觀看率 95.9%" at bounding box center [237, 12] width 342 height 24
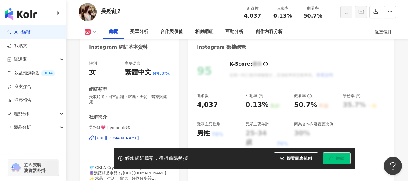
click at [114, 139] on div "[URL][DOMAIN_NAME]" at bounding box center [117, 137] width 44 height 5
drag, startPoint x: 273, startPoint y: 16, endPoint x: 297, endPoint y: 16, distance: 24.5
click at [297, 16] on div "互動率 0.13%" at bounding box center [283, 11] width 30 height 13
click at [314, 28] on div "總覽 受眾分析 合作與價值 相似網紅 互動分析 創作內容分析" at bounding box center [239, 31] width 272 height 15
drag, startPoint x: 303, startPoint y: 17, endPoint x: 321, endPoint y: 18, distance: 18.1
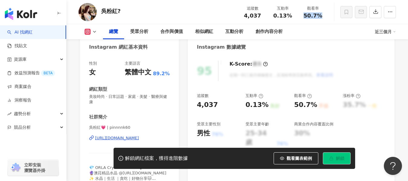
click at [321, 18] on div "50.7%" at bounding box center [312, 16] width 23 height 6
copy span "50.7%"
click at [205, 17] on div "吳粉紅? 追蹤數 4,037 互動率 0.13% 觀看率 50.7%" at bounding box center [237, 12] width 342 height 24
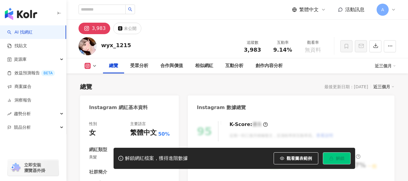
scroll to position [60, 0]
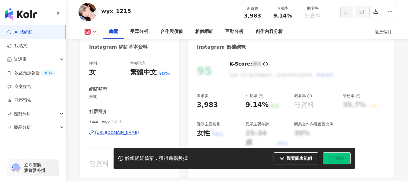
click at [139, 133] on div "https://www.instagram.com/wyx_1215/" at bounding box center [117, 132] width 44 height 5
drag, startPoint x: 287, startPoint y: 17, endPoint x: 292, endPoint y: 17, distance: 5.1
click at [292, 17] on div "互動率 9.14%" at bounding box center [283, 11] width 30 height 13
click at [168, 9] on div "wyx_1215 追蹤數 3,983 互動率 9.14% 觀看率 無資料" at bounding box center [237, 12] width 342 height 24
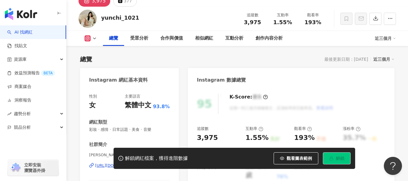
scroll to position [60, 0]
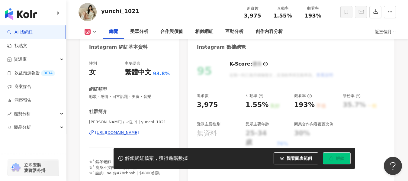
click at [125, 133] on div "[URL][DOMAIN_NAME]" at bounding box center [117, 132] width 44 height 5
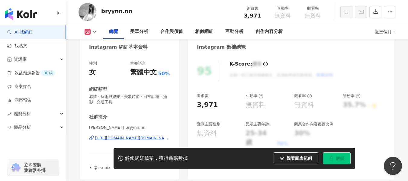
click at [120, 137] on div "https://www.instagram.com/bryynn.nn/" at bounding box center [132, 137] width 75 height 5
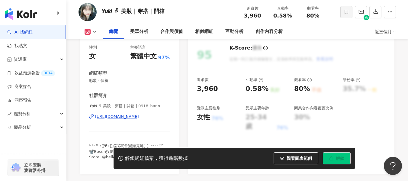
scroll to position [91, 0]
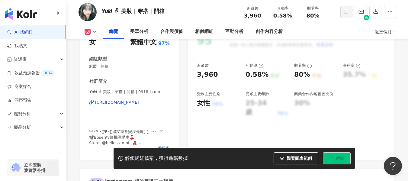
click at [133, 103] on div "https://www.instagram.com/0918_hann/" at bounding box center [117, 102] width 44 height 5
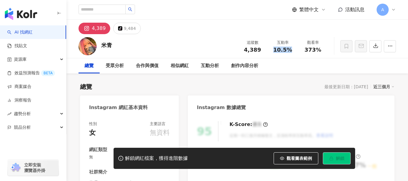
drag, startPoint x: 272, startPoint y: 50, endPoint x: 297, endPoint y: 74, distance: 34.6
click at [291, 50] on div "10.5%" at bounding box center [282, 50] width 23 height 6
copy span "10.5%"
click at [273, 87] on div "總覽 最後更新日期：[DATE] 近三個月" at bounding box center [237, 86] width 314 height 8
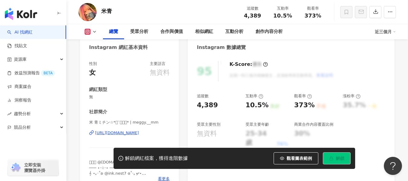
scroll to position [60, 0]
click at [110, 132] on div "[URL][DOMAIN_NAME]" at bounding box center [117, 132] width 44 height 5
drag, startPoint x: 303, startPoint y: 15, endPoint x: 320, endPoint y: 15, distance: 16.6
click at [320, 15] on div "373%" at bounding box center [312, 16] width 23 height 6
copy span "373%"
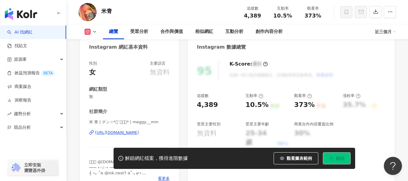
click at [211, 15] on div "米青 追蹤數 4,389 互動率 10.5% 觀看率 373%" at bounding box center [237, 12] width 342 height 24
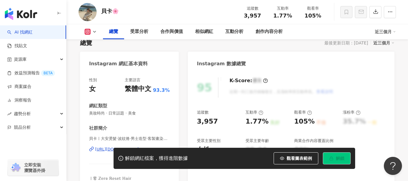
scroll to position [91, 0]
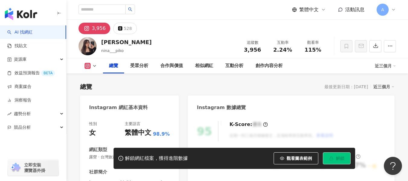
scroll to position [91, 0]
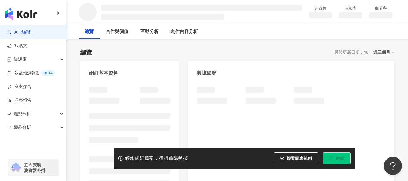
scroll to position [60, 0]
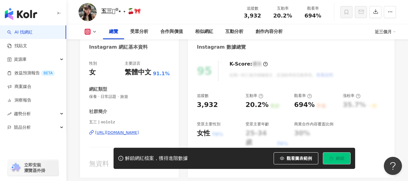
drag, startPoint x: 180, startPoint y: 97, endPoint x: 145, endPoint y: 133, distance: 50.2
click at [139, 133] on div "[URL][DOMAIN_NAME]" at bounding box center [117, 132] width 44 height 5
drag, startPoint x: 273, startPoint y: 15, endPoint x: 292, endPoint y: 17, distance: 19.7
click at [292, 17] on div "20.2%" at bounding box center [282, 16] width 23 height 6
click at [174, 13] on div "五三𓂃꙳⋆ ˖ 🍒🎀 追蹤數 3,932 互動率 20.2% 觀看率 694%" at bounding box center [237, 12] width 342 height 24
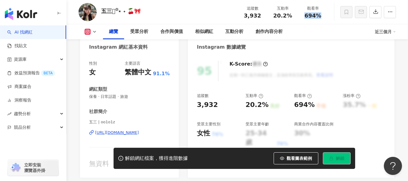
drag, startPoint x: 305, startPoint y: 15, endPoint x: 322, endPoint y: 16, distance: 17.6
click at [322, 16] on div "694%" at bounding box center [312, 16] width 23 height 6
copy span "694%"
click at [189, 11] on div "五三𓂃꙳⋆ ˖ 🍒🎀 追蹤數 3,932 互動率 20.2% 觀看率 694%" at bounding box center [237, 12] width 342 height 24
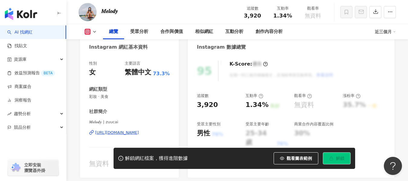
click at [131, 133] on div "https://www.instagram.com/zuucai/" at bounding box center [117, 132] width 44 height 5
drag, startPoint x: 272, startPoint y: 20, endPoint x: 290, endPoint y: 18, distance: 18.2
click at [290, 18] on div "追蹤數 3,920 互動率 1.34% 觀看率 無資料" at bounding box center [282, 12] width 91 height 18
copy span "1.34%"
click at [294, 15] on div "互動率 1.34%" at bounding box center [283, 11] width 30 height 13
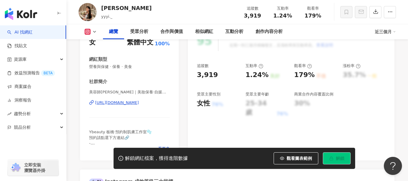
scroll to position [91, 0]
click at [118, 104] on div "[URL][DOMAIN_NAME]" at bounding box center [117, 102] width 44 height 5
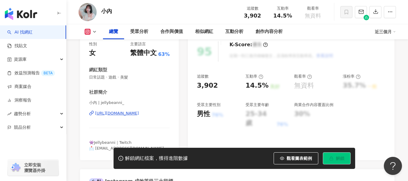
scroll to position [91, 0]
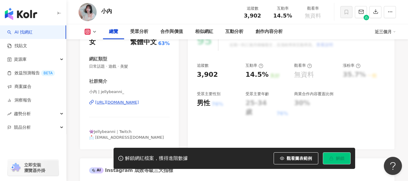
click at [117, 101] on div "https://www.instagram.com/jellybeanni_/" at bounding box center [117, 102] width 44 height 5
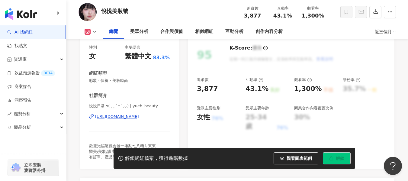
scroll to position [91, 0]
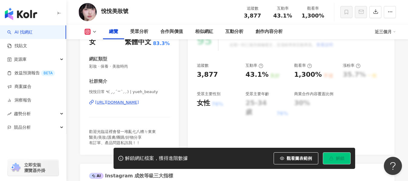
click at [122, 101] on div "https://www.instagram.com/yueh_beauty/" at bounding box center [117, 102] width 44 height 5
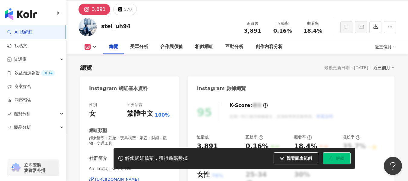
scroll to position [60, 0]
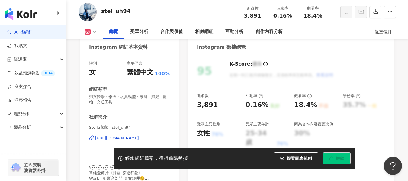
click at [124, 139] on div "[URL][DOMAIN_NAME]" at bounding box center [117, 137] width 44 height 5
drag, startPoint x: 273, startPoint y: 17, endPoint x: 291, endPoint y: 18, distance: 18.8
click at [291, 18] on div "0.16%" at bounding box center [282, 16] width 23 height 6
copy span "0.16%"
click at [198, 8] on div "stel_uh94 追蹤數 3,891 互動率 0.16% 觀看率 18.4%" at bounding box center [237, 12] width 342 height 24
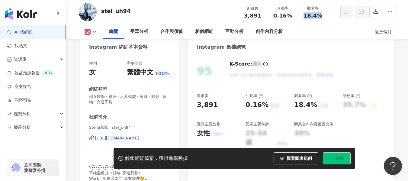
drag, startPoint x: 304, startPoint y: 15, endPoint x: 328, endPoint y: 15, distance: 23.6
click at [328, 15] on div "觀看率 18.4%" at bounding box center [313, 11] width 30 height 13
copy span "18.4%"
click at [178, 14] on div "stel_uh94 追蹤數 3,891 互動率 0.16% 觀看率 18.4%" at bounding box center [237, 12] width 342 height 24
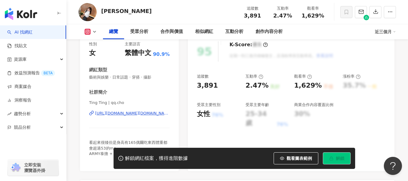
scroll to position [91, 0]
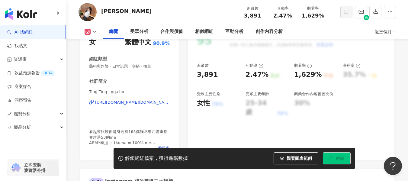
click at [121, 104] on div "https://www.instagram.com/qq.cho/" at bounding box center [132, 102] width 75 height 5
drag, startPoint x: 272, startPoint y: 15, endPoint x: 291, endPoint y: 17, distance: 19.4
click at [291, 17] on div "2.47%" at bounding box center [282, 16] width 23 height 6
copy span "2.47%"
click at [195, 13] on div "張宜庭 追蹤數 3,891 互動率 2.47% 觀看率 1,629%" at bounding box center [237, 12] width 342 height 24
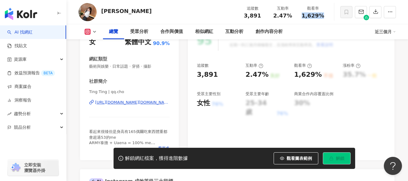
drag, startPoint x: 300, startPoint y: 17, endPoint x: 329, endPoint y: 17, distance: 29.0
click at [329, 17] on div "張宜庭 追蹤數 3,891 互動率 2.47% 觀看率 1,629%" at bounding box center [237, 12] width 342 height 24
copy span "1,629%"
click at [197, 11] on div "張宜庭 追蹤數 3,891 互動率 2.47% 觀看率 1,629%" at bounding box center [237, 12] width 342 height 24
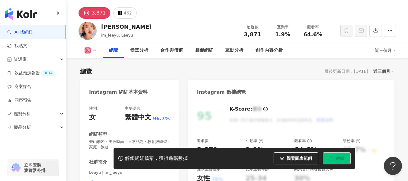
scroll to position [60, 0]
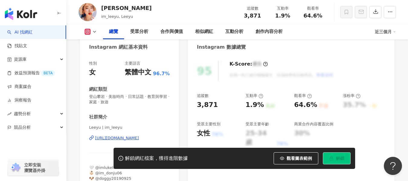
click at [127, 140] on div "[URL][DOMAIN_NAME]" at bounding box center [117, 137] width 44 height 5
click at [286, 17] on div "1.9%" at bounding box center [282, 16] width 23 height 6
click at [290, 16] on div "1.9%" at bounding box center [282, 16] width 23 height 6
drag, startPoint x: 290, startPoint y: 16, endPoint x: 275, endPoint y: 17, distance: 14.8
click at [275, 17] on div "1.9%" at bounding box center [282, 16] width 23 height 6
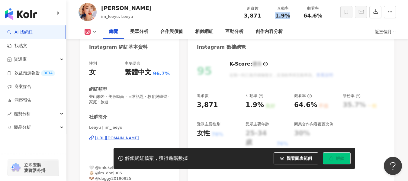
copy span "1.9%"
click at [196, 10] on div "莎莎Alyssa im_leeyu, Leeyu 追蹤數 3,871 互動率 1.9% 觀看率 64.6%" at bounding box center [237, 12] width 342 height 24
drag, startPoint x: 302, startPoint y: 15, endPoint x: 323, endPoint y: 17, distance: 21.2
click at [323, 17] on div "64.6%" at bounding box center [312, 16] width 23 height 6
copy span "64.6%"
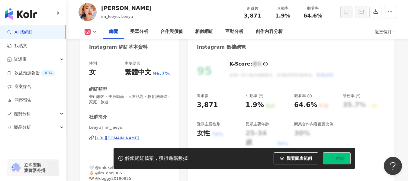
drag, startPoint x: 205, startPoint y: 13, endPoint x: 205, endPoint y: 9, distance: 4.2
click at [206, 11] on div "莎莎Alyssa im_leeyu, Leeyu 追蹤數 3,871 互動率 1.9% 觀看率 64.6%" at bounding box center [237, 12] width 342 height 24
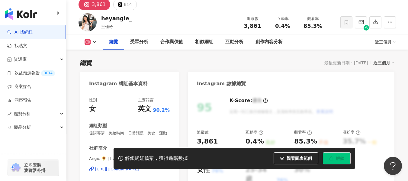
scroll to position [60, 0]
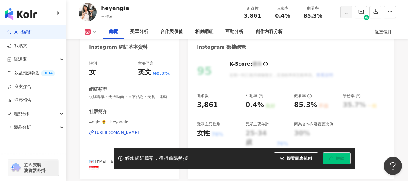
click at [122, 135] on div "[URL][DOMAIN_NAME]" at bounding box center [117, 132] width 44 height 5
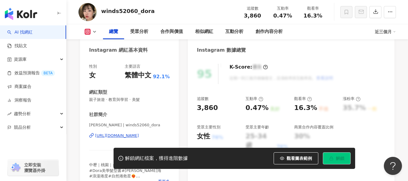
scroll to position [60, 0]
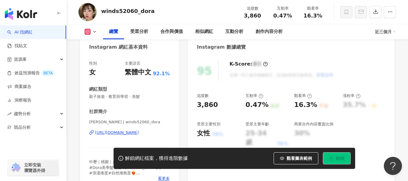
click at [115, 134] on div "[URL][DOMAIN_NAME]" at bounding box center [117, 132] width 44 height 5
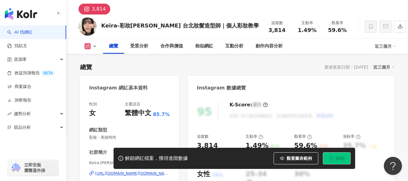
scroll to position [60, 0]
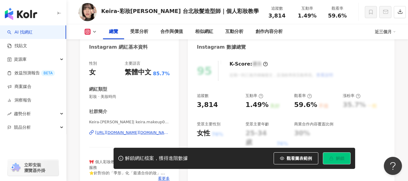
click at [124, 134] on div "https://www.instagram.com/keira.makeup0704/" at bounding box center [132, 132] width 75 height 5
drag, startPoint x: 270, startPoint y: 13, endPoint x: 293, endPoint y: 18, distance: 23.2
click at [293, 18] on div "互動率 1.49%" at bounding box center [307, 11] width 30 height 13
copy span "1.49%"
click at [295, 18] on div "互動率 1.49%" at bounding box center [307, 11] width 30 height 13
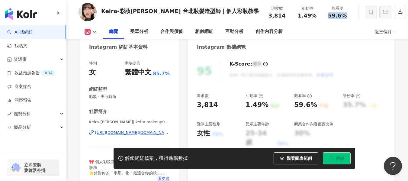
drag, startPoint x: 305, startPoint y: 18, endPoint x: 321, endPoint y: 18, distance: 16.0
click at [328, 18] on span "59.6%" at bounding box center [337, 16] width 19 height 6
copy span "59.6%"
click at [226, 6] on div "Keira-彩妝陳庭妮 台北妝髮造型師｜個人彩妝教學 追蹤數 3,814 互動率 1.49% 觀看率 59.6%" at bounding box center [237, 12] width 342 height 24
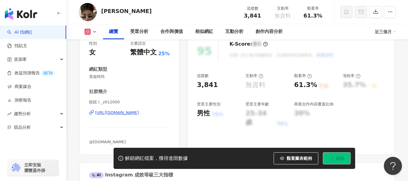
scroll to position [91, 0]
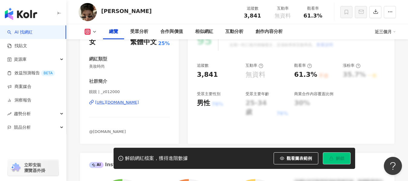
click at [104, 102] on div "[URL][DOMAIN_NAME]" at bounding box center [117, 102] width 44 height 5
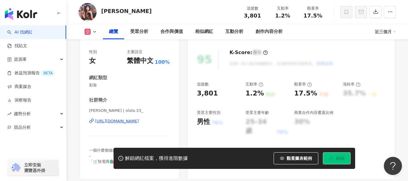
scroll to position [91, 0]
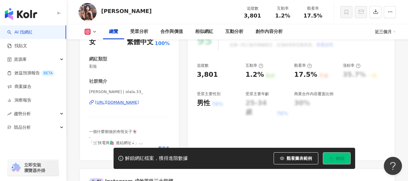
click at [133, 103] on div "https://www.instagram.com/olala.33_/" at bounding box center [117, 102] width 44 height 5
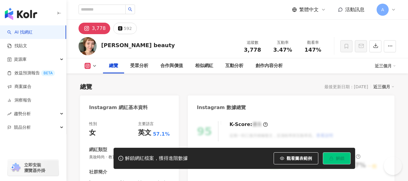
scroll to position [91, 0]
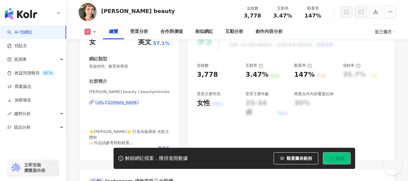
drag, startPoint x: 184, startPoint y: 96, endPoint x: 125, endPoint y: 103, distance: 58.7
click at [125, 103] on div "[URL][DOMAIN_NAME]" at bounding box center [117, 102] width 44 height 5
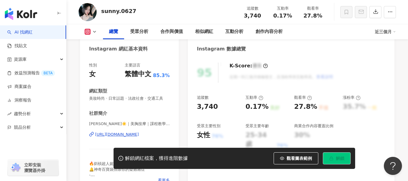
scroll to position [91, 0]
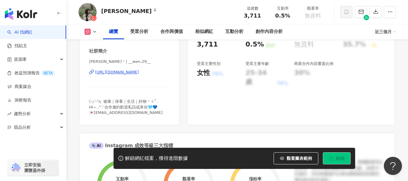
click at [139, 73] on div "https://www.instagram.com/__wen.29__/" at bounding box center [117, 71] width 44 height 5
drag, startPoint x: 276, startPoint y: 18, endPoint x: 287, endPoint y: 17, distance: 10.9
click at [287, 17] on span "0.5%" at bounding box center [282, 16] width 15 height 6
copy span "0.5%"
drag, startPoint x: 172, startPoint y: 6, endPoint x: 164, endPoint y: 6, distance: 8.5
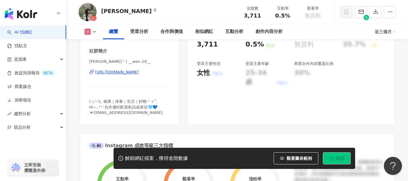
click at [172, 6] on div "Silvia ᵕ̈ 追蹤數 3,711 互動率 0.5% 觀看率 無資料" at bounding box center [237, 12] width 342 height 24
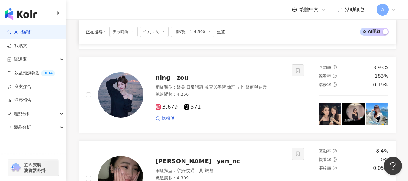
scroll to position [876, 0]
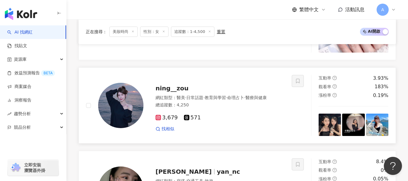
click at [201, 112] on div "3,679 571 找相似" at bounding box center [220, 121] width 129 height 22
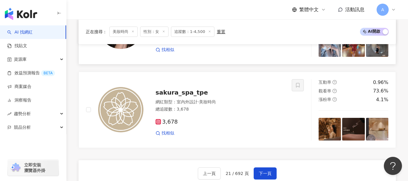
scroll to position [1087, 0]
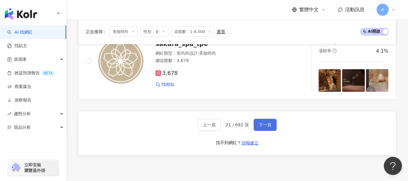
click at [259, 123] on span "下一頁" at bounding box center [265, 124] width 13 height 5
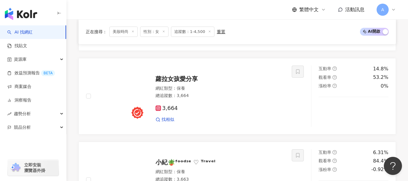
scroll to position [545, 0]
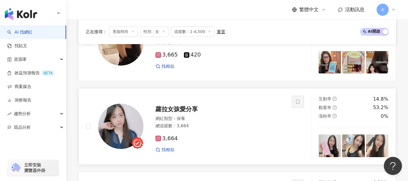
click at [221, 126] on div "總追蹤數 ： 3,664" at bounding box center [220, 126] width 129 height 6
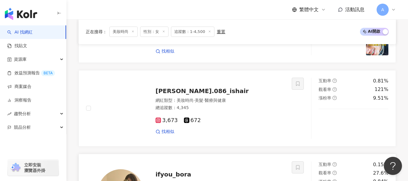
scroll to position [484, 0]
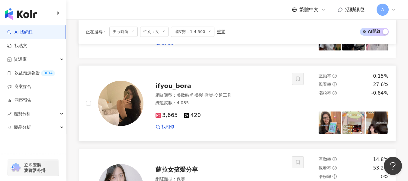
click at [214, 98] on span "·" at bounding box center [213, 95] width 1 height 5
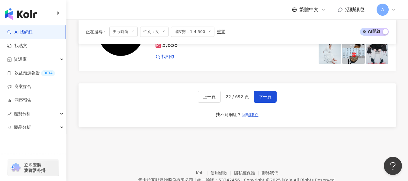
scroll to position [1058, 0]
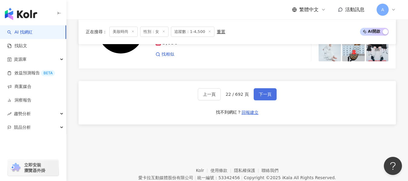
click at [262, 95] on span "下一頁" at bounding box center [265, 94] width 13 height 5
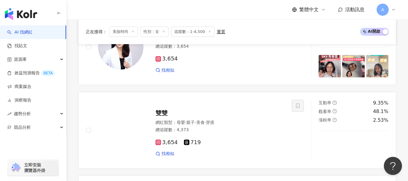
scroll to position [213, 0]
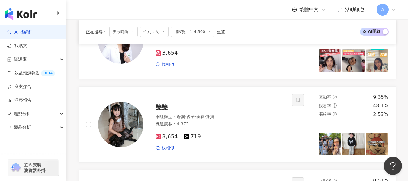
click at [242, 141] on div "3,654 719 找相似" at bounding box center [220, 140] width 129 height 22
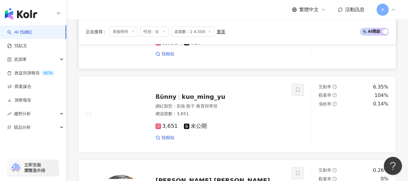
scroll to position [484, 0]
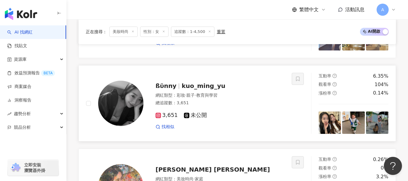
click at [236, 106] on div "總追蹤數 ： 3,651" at bounding box center [220, 103] width 129 height 6
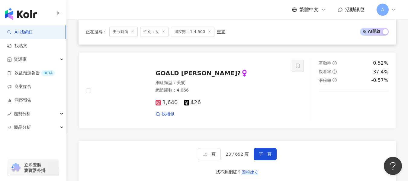
scroll to position [1028, 0]
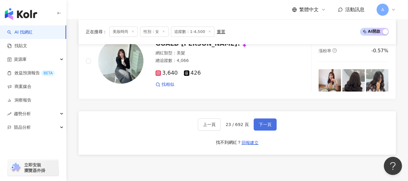
click at [272, 120] on button "下一頁" at bounding box center [265, 124] width 23 height 12
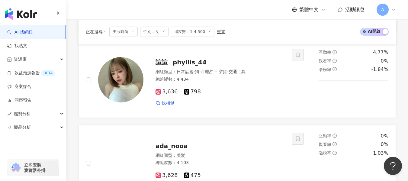
scroll to position [181, 0]
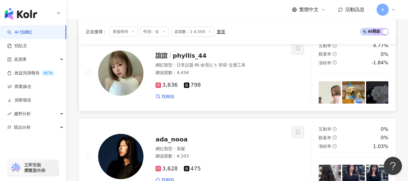
click at [272, 92] on div "3,636 798 找相似" at bounding box center [220, 88] width 129 height 22
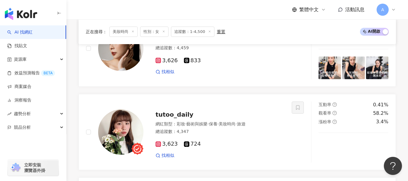
scroll to position [483, 0]
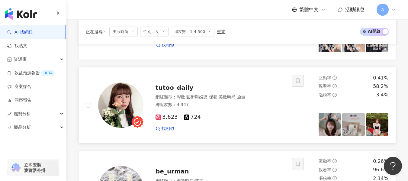
click at [259, 111] on div "3,623 724 找相似" at bounding box center [220, 120] width 129 height 22
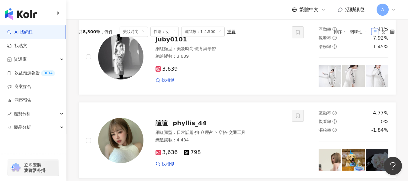
scroll to position [60, 0]
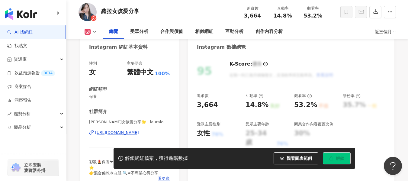
click at [132, 130] on div "https://www.instagram.com/lauralove0305/" at bounding box center [117, 132] width 44 height 5
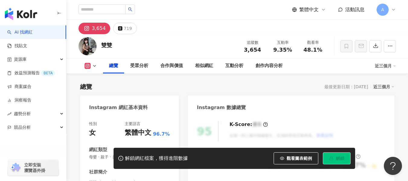
scroll to position [91, 0]
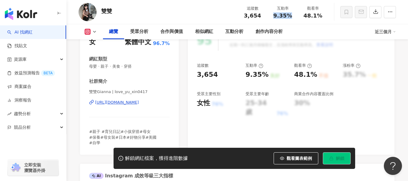
drag, startPoint x: 273, startPoint y: 16, endPoint x: 296, endPoint y: 16, distance: 22.7
click at [296, 16] on div "互動率 9.35%" at bounding box center [283, 11] width 30 height 13
copy span "9.35%"
click at [203, 14] on div "雙雙 追蹤數 3,654 互動率 9.35% 觀看率 48.1%" at bounding box center [237, 12] width 342 height 24
drag, startPoint x: 301, startPoint y: 18, endPoint x: 324, endPoint y: 19, distance: 22.7
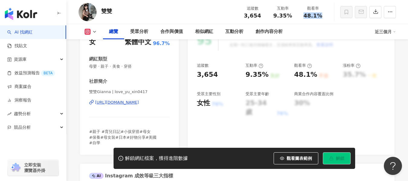
click at [324, 19] on div "追蹤數 3,654 互動率 9.35% 觀看率 48.1%" at bounding box center [282, 12] width 91 height 18
copy span "48.1%"
click at [181, 15] on div "雙雙 追蹤數 3,654 互動率 9.35% 觀看率 48.1%" at bounding box center [237, 12] width 342 height 24
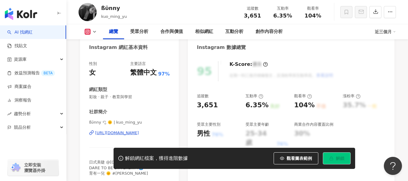
scroll to position [60, 0]
click at [136, 132] on div "https://www.instagram.com/kuo_ming_yu/" at bounding box center [117, 132] width 44 height 5
drag, startPoint x: 275, startPoint y: 18, endPoint x: 292, endPoint y: 18, distance: 17.5
click at [292, 18] on div "6.35%" at bounding box center [282, 16] width 23 height 6
copy span "6.35%"
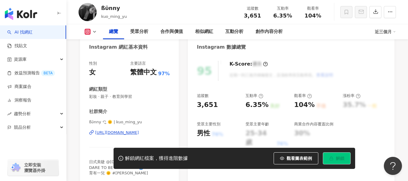
click at [151, 16] on div "ßϋnny kuo_ming_yu 追蹤數 3,651 互動率 6.35% 觀看率 104%" at bounding box center [237, 12] width 342 height 24
drag, startPoint x: 304, startPoint y: 16, endPoint x: 322, endPoint y: 18, distance: 18.2
click at [322, 18] on div "104%" at bounding box center [312, 16] width 23 height 6
copy span "104%"
click at [216, 13] on div "ßϋnny kuo_ming_yu 追蹤數 3,651 互動率 6.35% 觀看率 104%" at bounding box center [237, 12] width 342 height 24
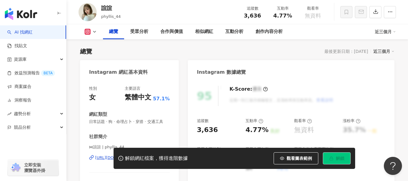
scroll to position [60, 0]
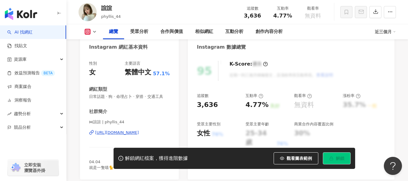
click at [134, 135] on div "[URL][DOMAIN_NAME]" at bounding box center [117, 132] width 44 height 5
drag, startPoint x: 278, startPoint y: 17, endPoint x: 290, endPoint y: 18, distance: 11.8
click at [290, 18] on div "4.77%" at bounding box center [282, 16] width 23 height 6
copy span "4.77%"
click at [191, 15] on div "諠諠 phyllis_44 追蹤數 3,636 互動率 4.77% 觀看率 無資料" at bounding box center [237, 12] width 342 height 24
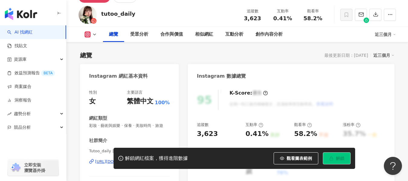
scroll to position [60, 0]
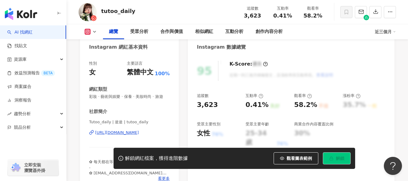
click at [112, 135] on div "[URL][DOMAIN_NAME]" at bounding box center [117, 132] width 44 height 5
drag, startPoint x: 273, startPoint y: 13, endPoint x: 293, endPoint y: 17, distance: 20.5
click at [293, 17] on div "0.41%" at bounding box center [282, 16] width 23 height 6
copy span "0.41%"
click at [196, 17] on div "tutoo_daily 追蹤數 3,623 互動率 0.41% 觀看率 58.2%" at bounding box center [237, 12] width 342 height 24
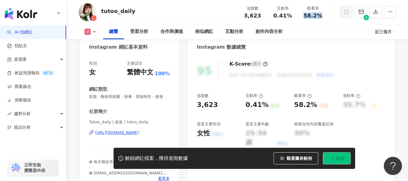
drag, startPoint x: 308, startPoint y: 17, endPoint x: 320, endPoint y: 17, distance: 12.1
click at [320, 17] on span "58.2%" at bounding box center [313, 16] width 19 height 6
copy span "58.2%"
click at [183, 5] on div "tutoo_daily 追蹤數 3,623 互動率 0.41% 觀看率 58.2%" at bounding box center [237, 12] width 342 height 24
